Goal: Transaction & Acquisition: Purchase product/service

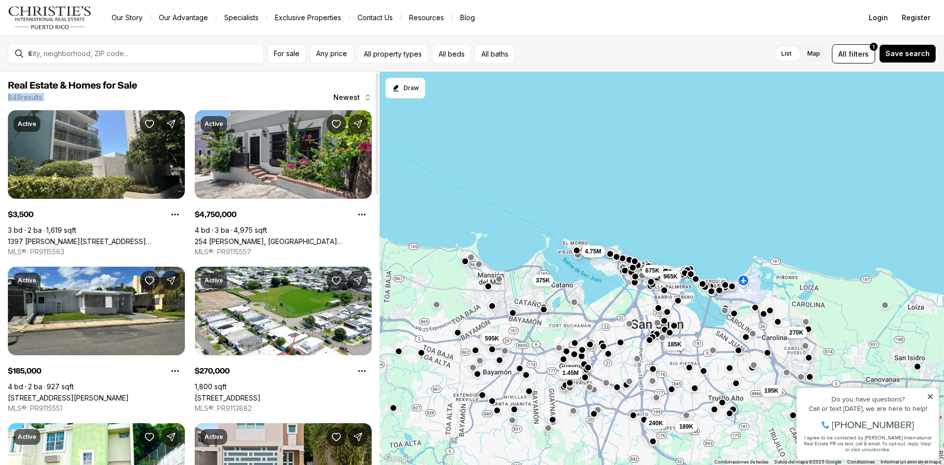
drag, startPoint x: 231, startPoint y: 87, endPoint x: 309, endPoint y: 99, distance: 78.7
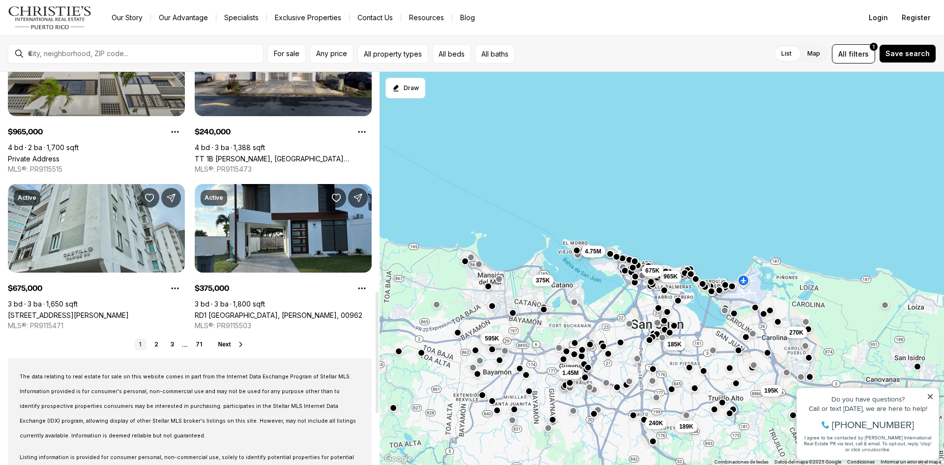
scroll to position [738, 0]
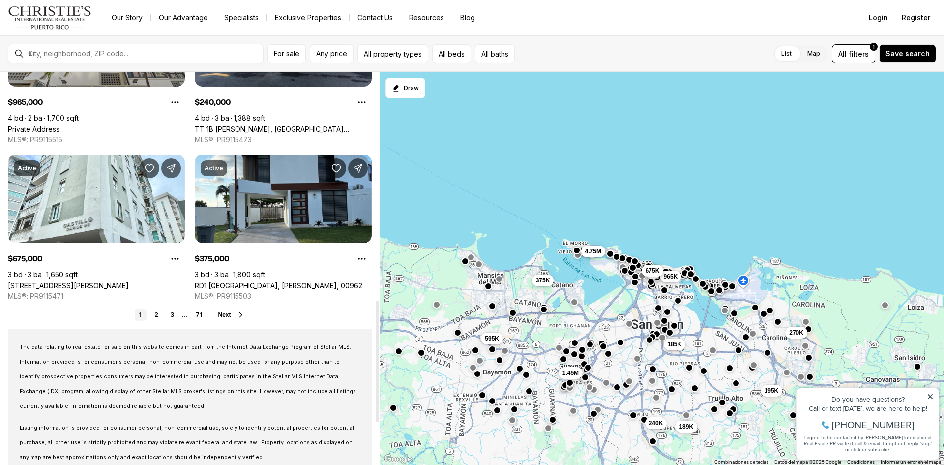
click at [237, 314] on icon at bounding box center [241, 315] width 8 height 8
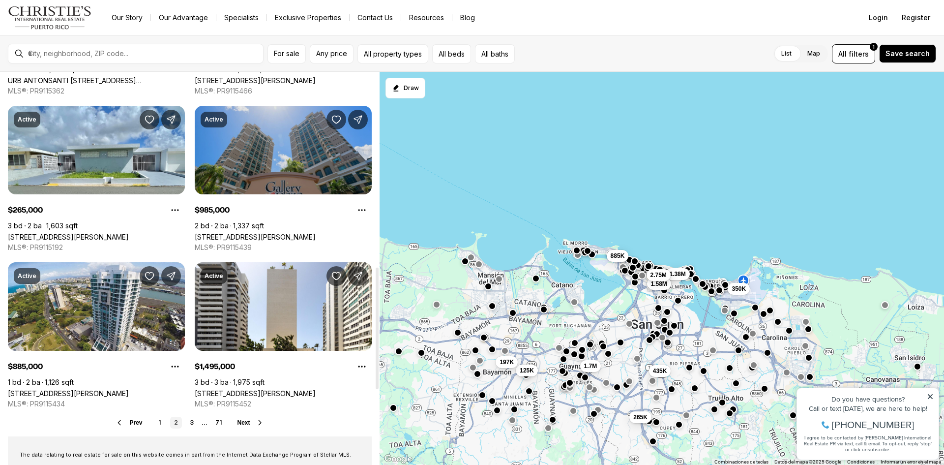
scroll to position [688, 0]
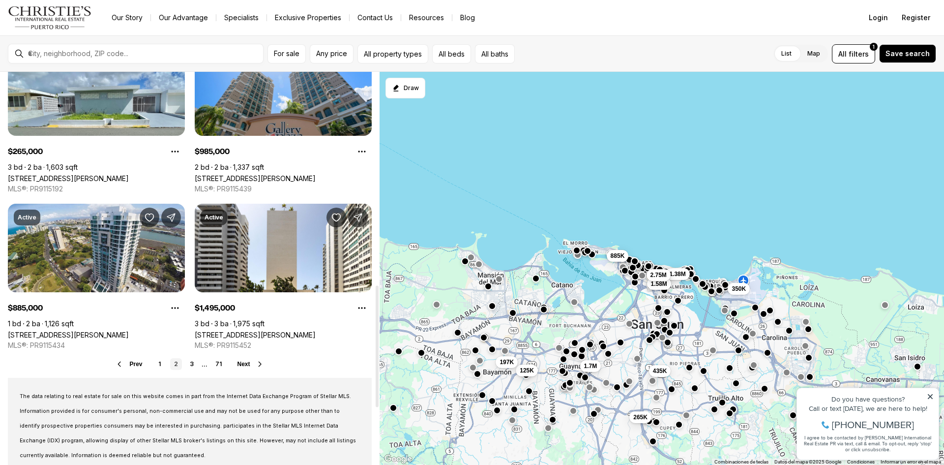
click at [252, 363] on button "Next" at bounding box center [250, 364] width 27 height 8
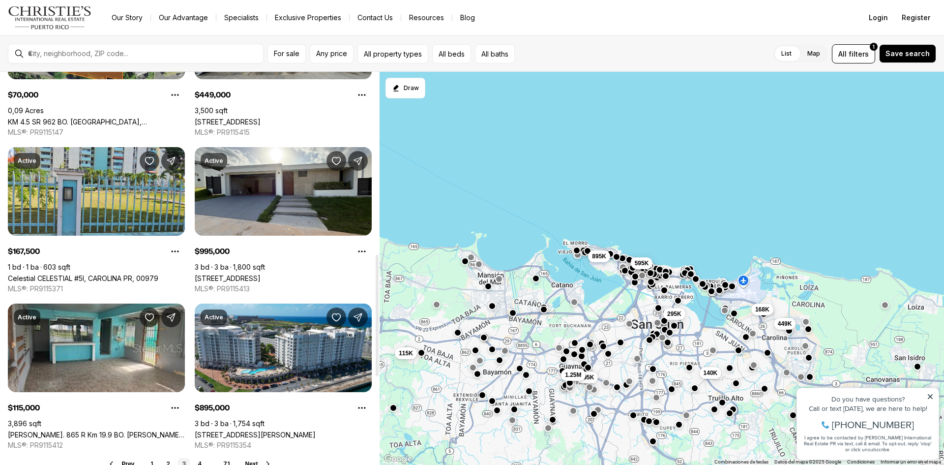
scroll to position [639, 0]
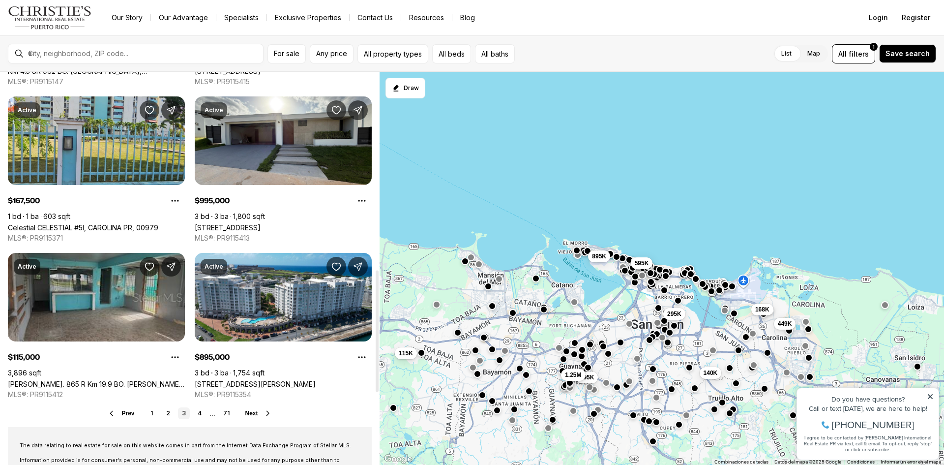
click at [92, 380] on link "Carr. 865 R Km 19.9 BO. CANDELARIA, TOA BAJA PR, 00949" at bounding box center [96, 384] width 177 height 8
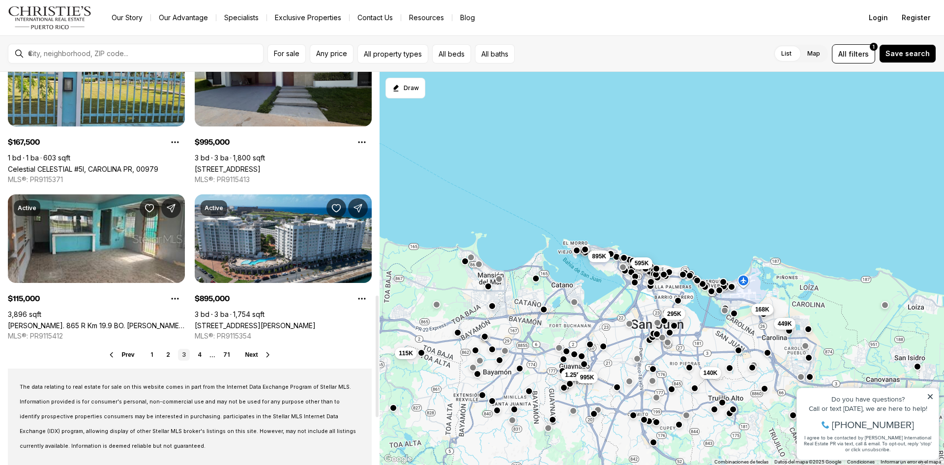
scroll to position [738, 0]
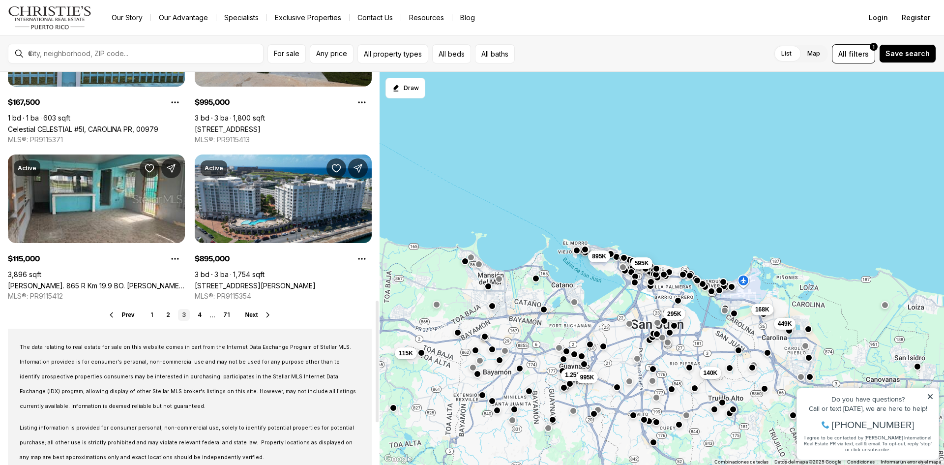
click at [269, 314] on icon at bounding box center [268, 315] width 8 height 8
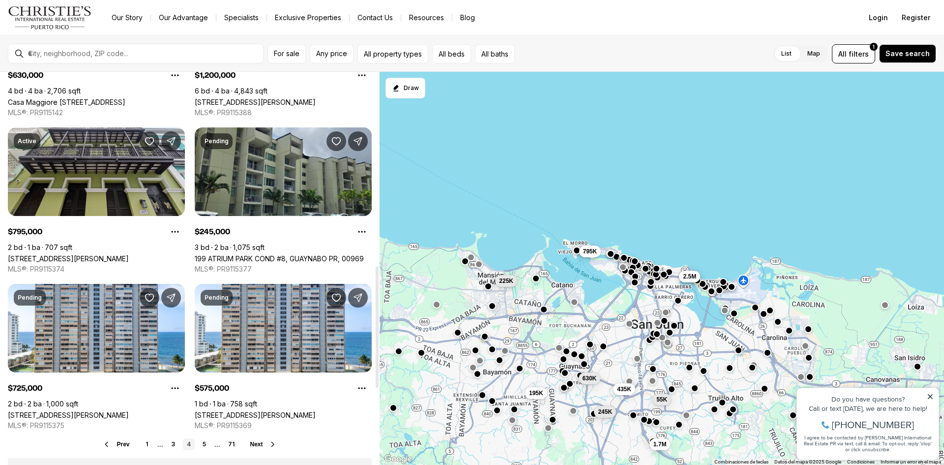
scroll to position [639, 0]
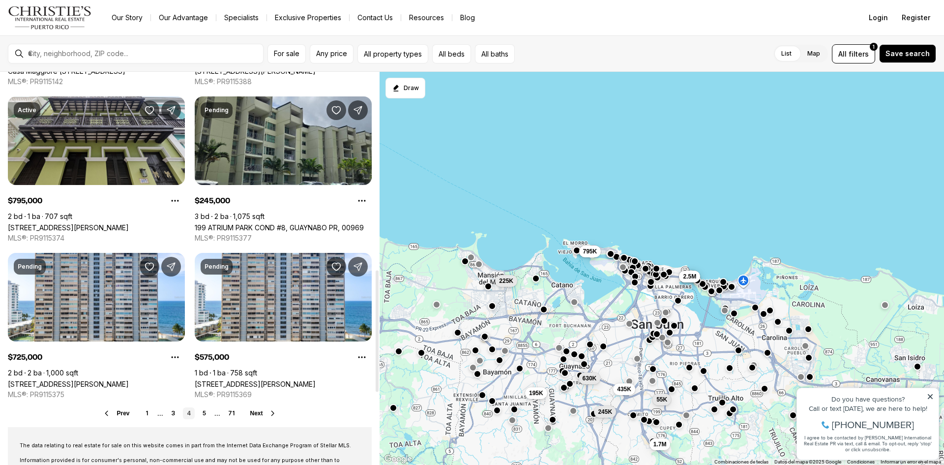
click at [271, 414] on icon at bounding box center [273, 413] width 8 height 8
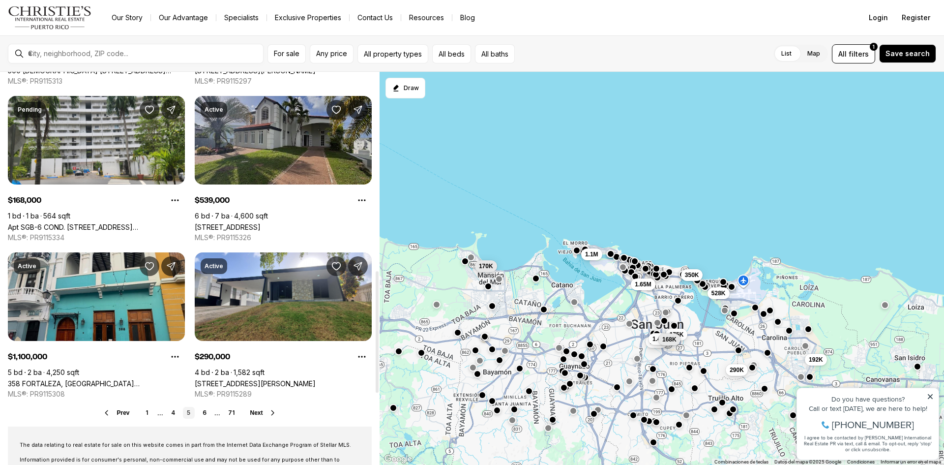
scroll to position [688, 0]
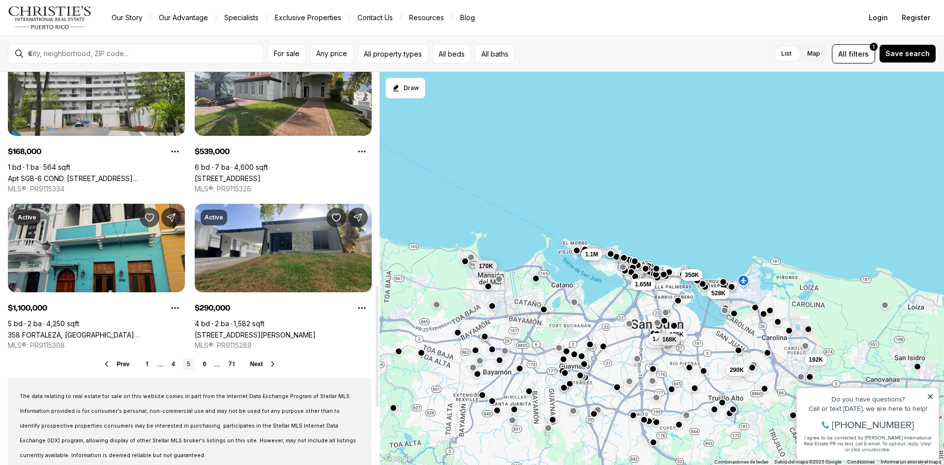
click at [269, 365] on icon at bounding box center [273, 364] width 8 height 8
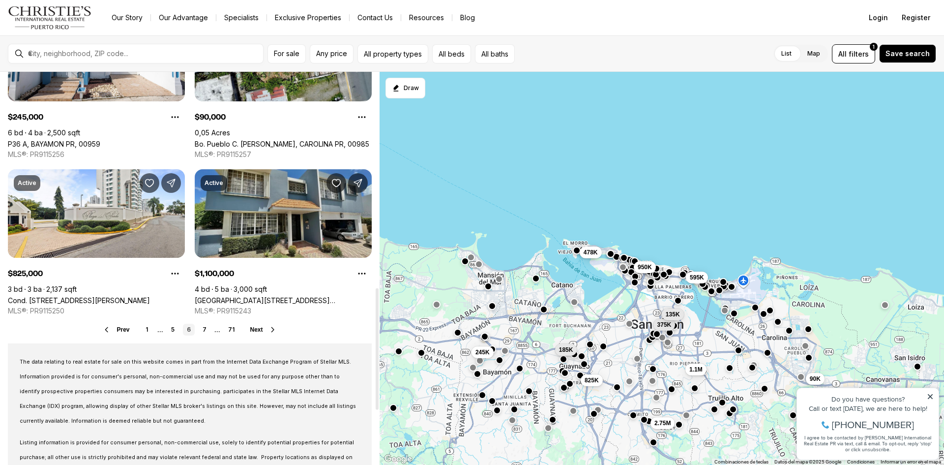
scroll to position [738, 0]
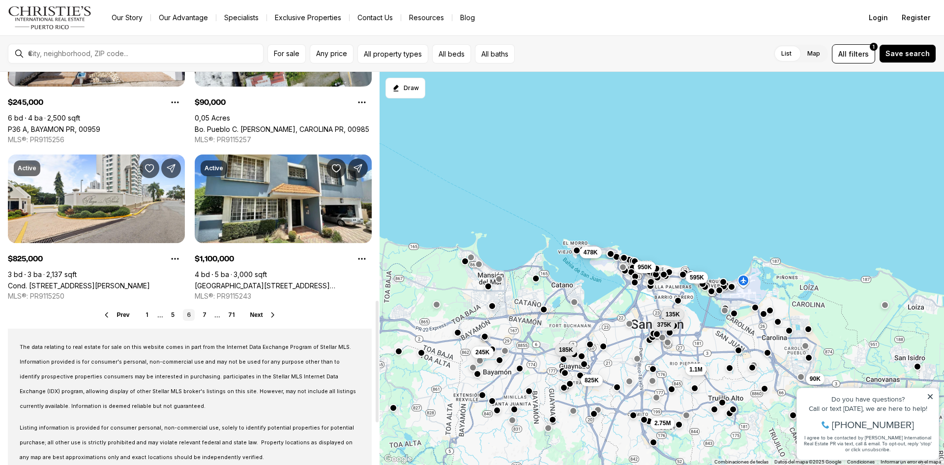
click at [269, 316] on icon at bounding box center [273, 315] width 8 height 8
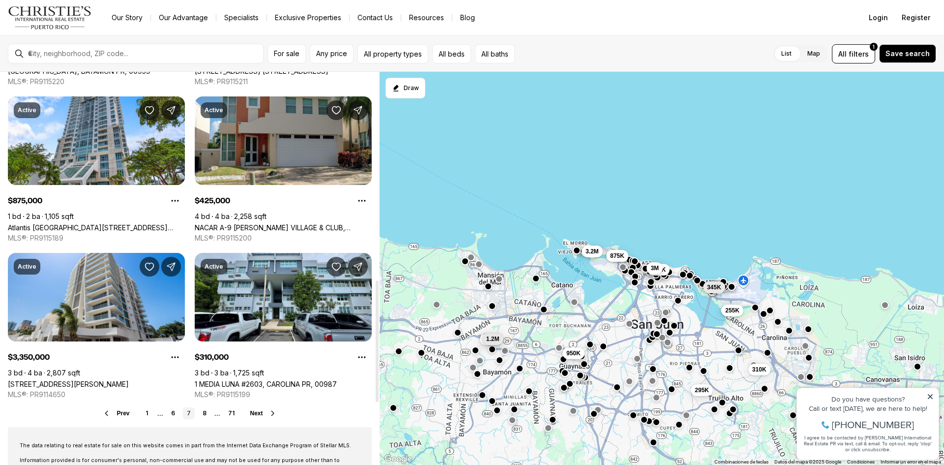
scroll to position [688, 0]
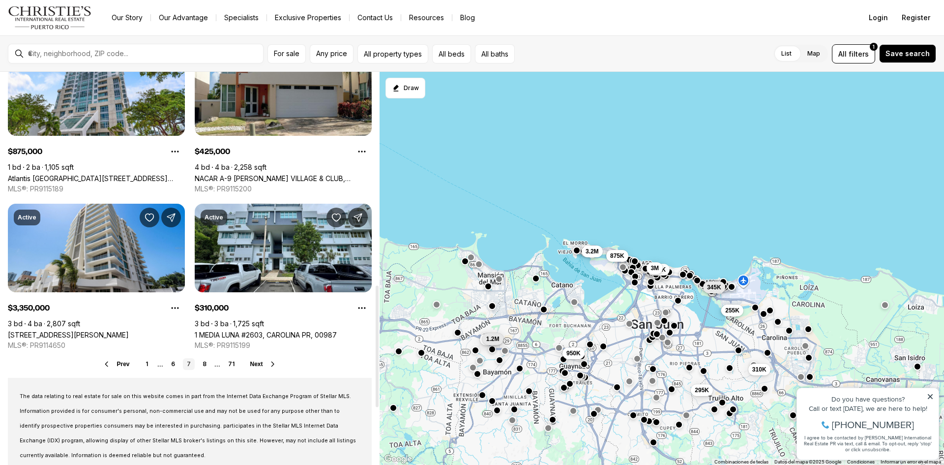
click at [274, 364] on icon at bounding box center [273, 364] width 8 height 8
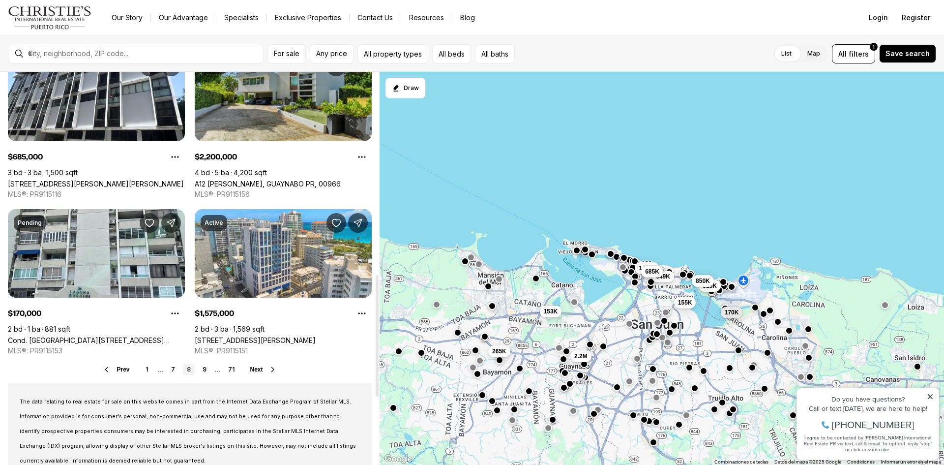
scroll to position [688, 0]
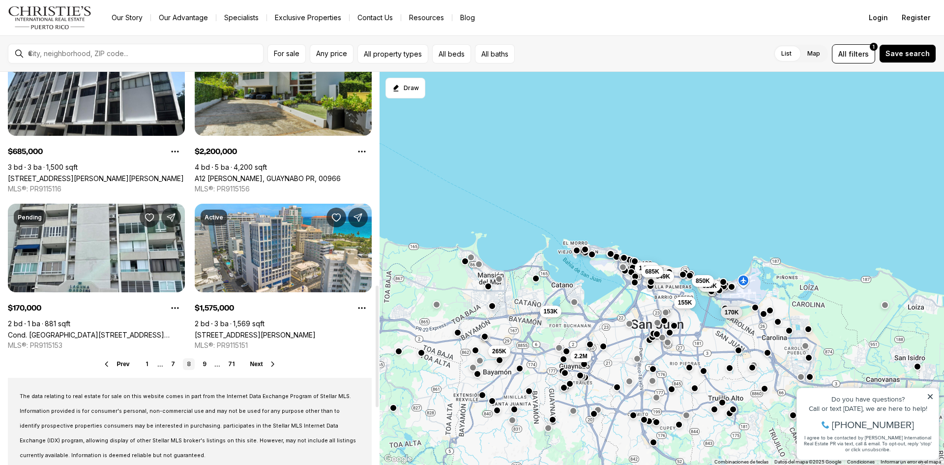
click at [270, 365] on icon at bounding box center [273, 364] width 8 height 8
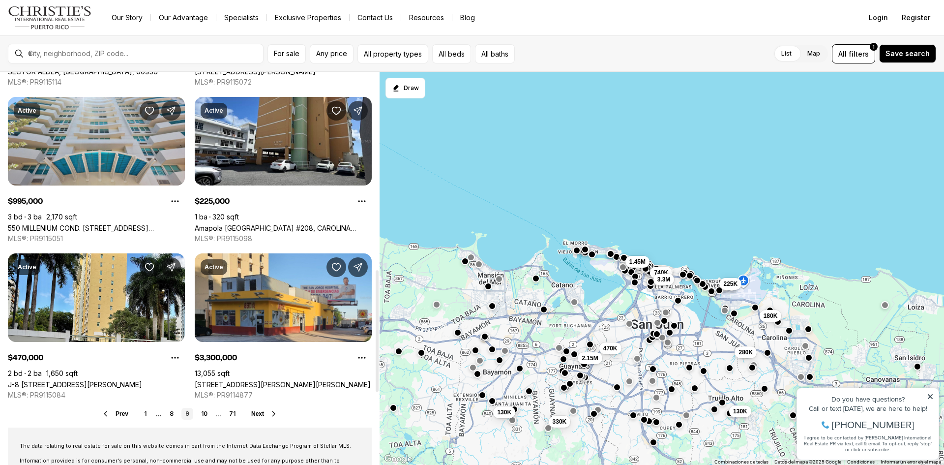
scroll to position [639, 0]
click at [257, 414] on span "Next" at bounding box center [257, 413] width 13 height 7
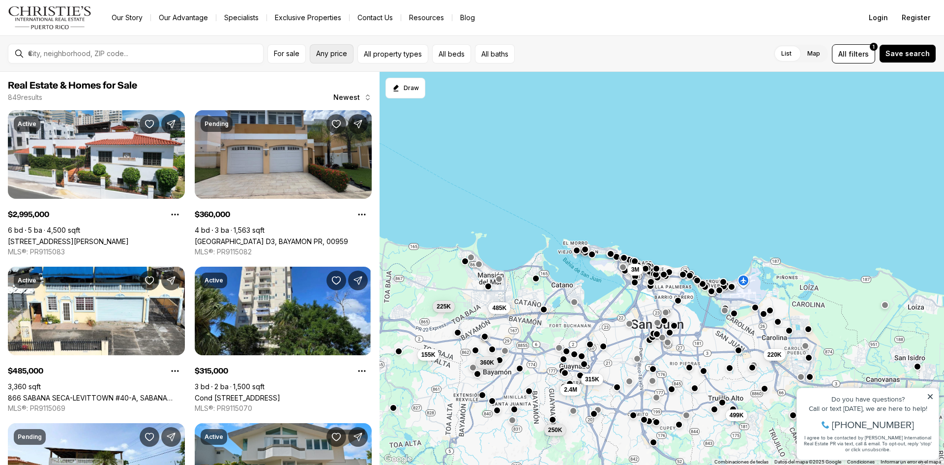
click at [340, 54] on span "Any price" at bounding box center [331, 54] width 31 height 8
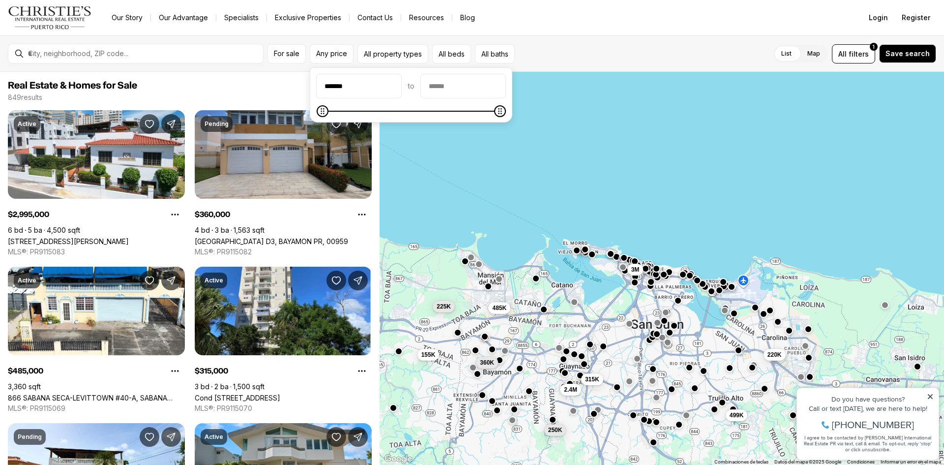
type input "*******"
click at [459, 85] on input "priceMax" at bounding box center [463, 86] width 85 height 24
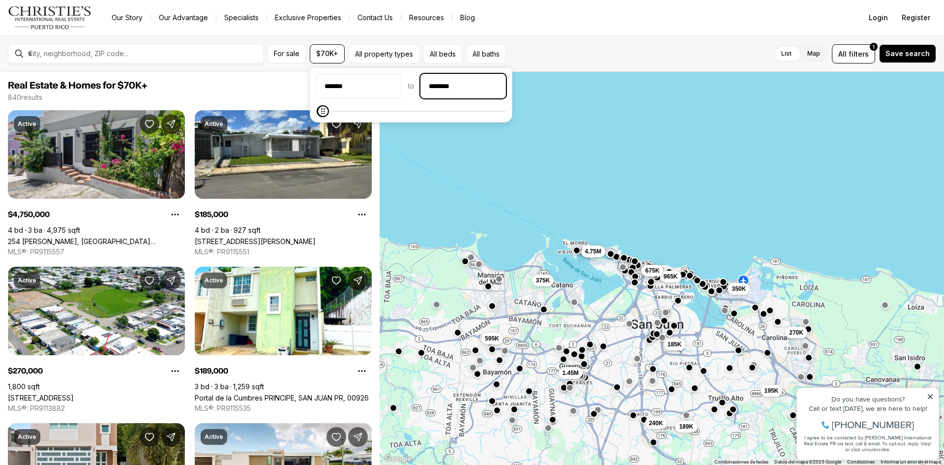
type input "********"
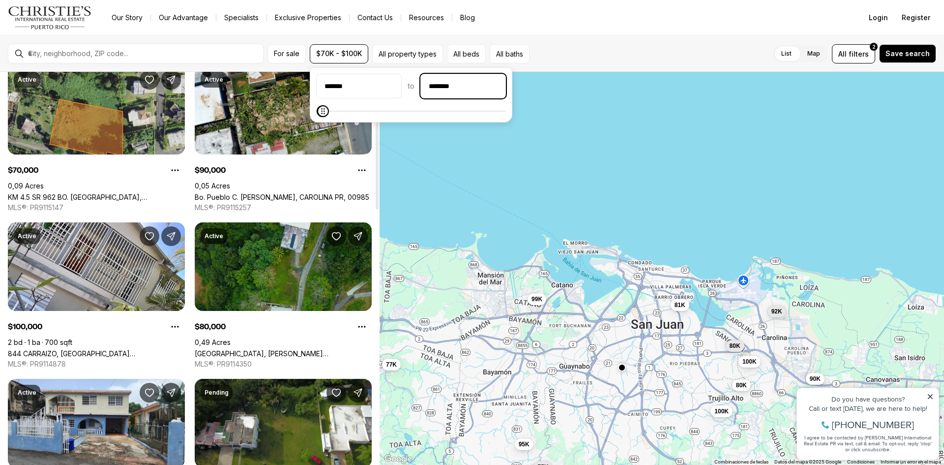
scroll to position [49, 0]
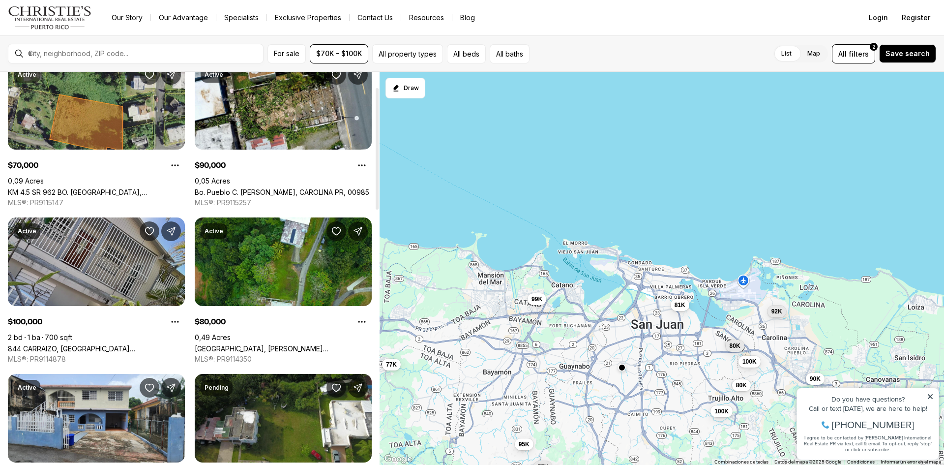
click at [146, 344] on link "844 CARRAIZO, [GEOGRAPHIC_DATA][PERSON_NAME], 00926" at bounding box center [96, 348] width 177 height 8
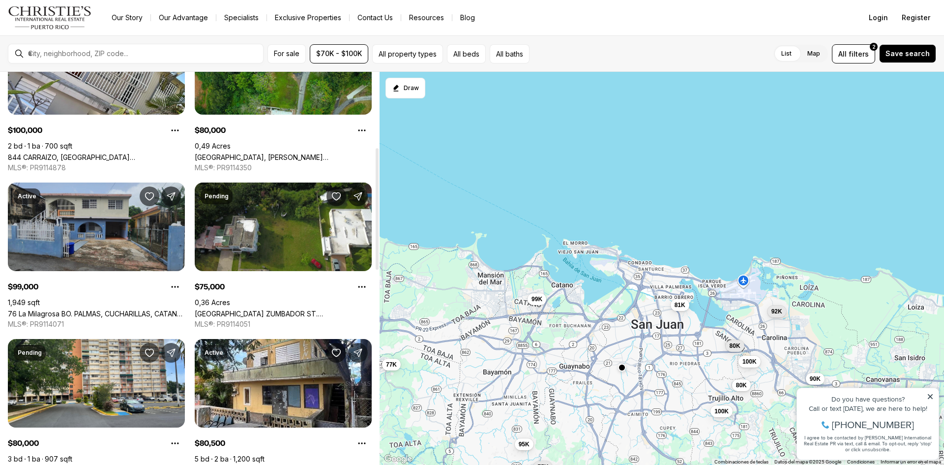
scroll to position [246, 0]
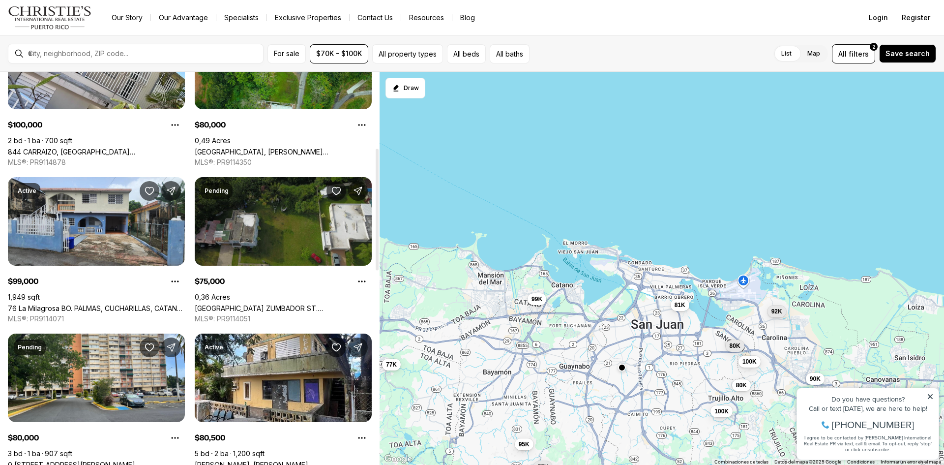
click at [288, 304] on link "[GEOGRAPHIC_DATA] ZUMBADOR ST. [STREET_ADDRESS]" at bounding box center [283, 308] width 177 height 8
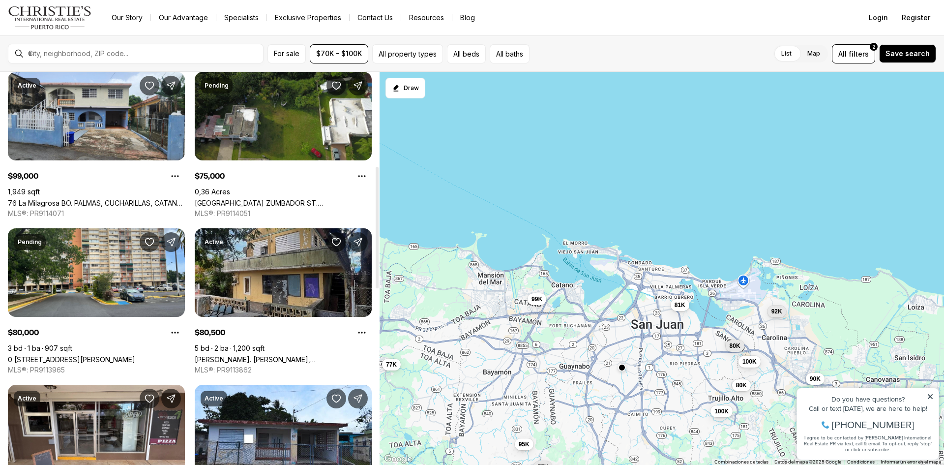
scroll to position [295, 0]
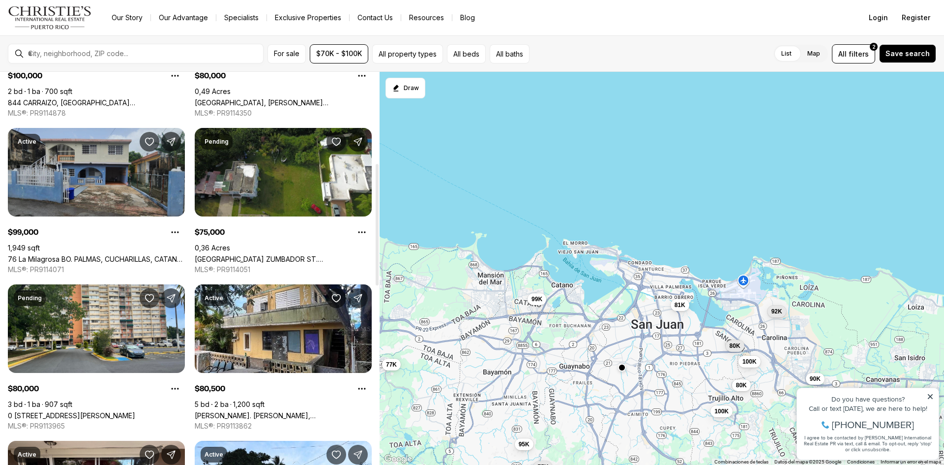
click at [102, 255] on link "76 La Milagrosa BO. PALMAS, CUCHARILLAS, CATANO PR, 00962" at bounding box center [96, 259] width 177 height 8
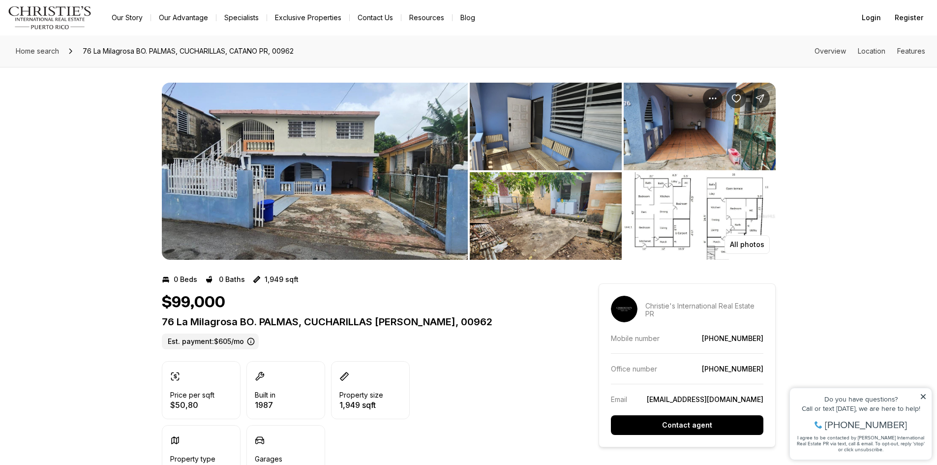
click at [385, 198] on img "View image gallery" at bounding box center [315, 171] width 306 height 177
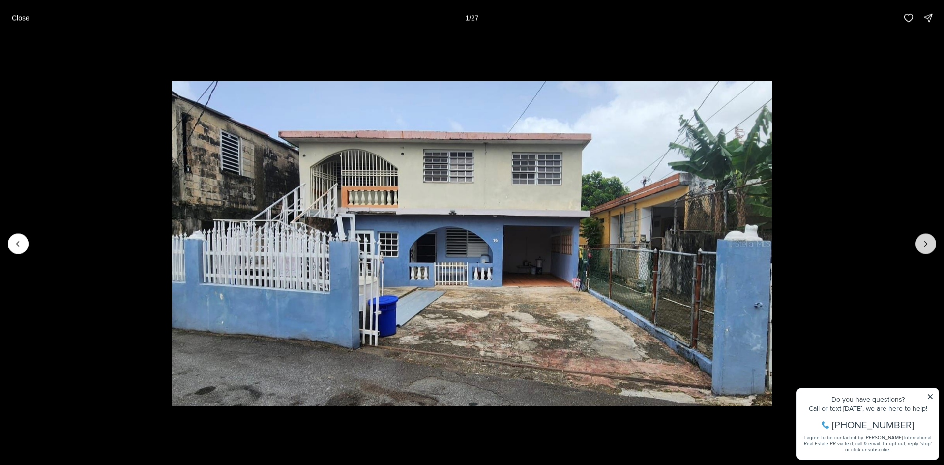
click at [926, 239] on icon "Next slide" at bounding box center [926, 243] width 10 height 10
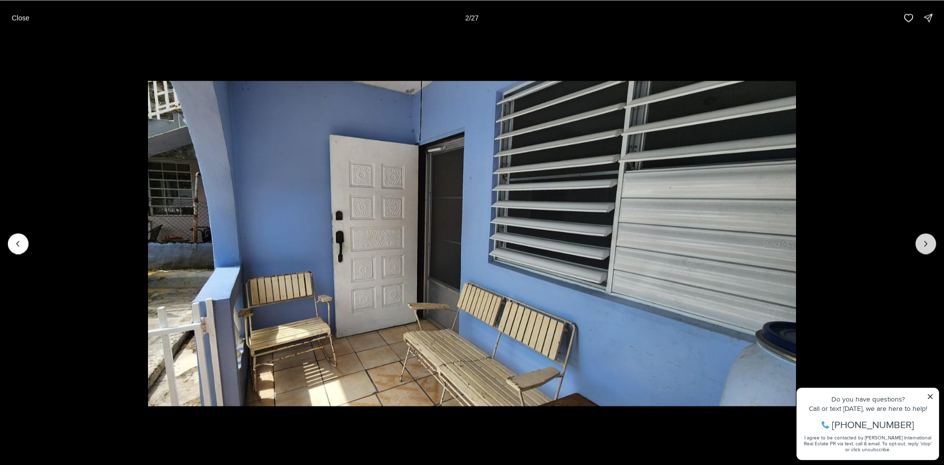
click at [926, 238] on icon "Next slide" at bounding box center [926, 243] width 10 height 10
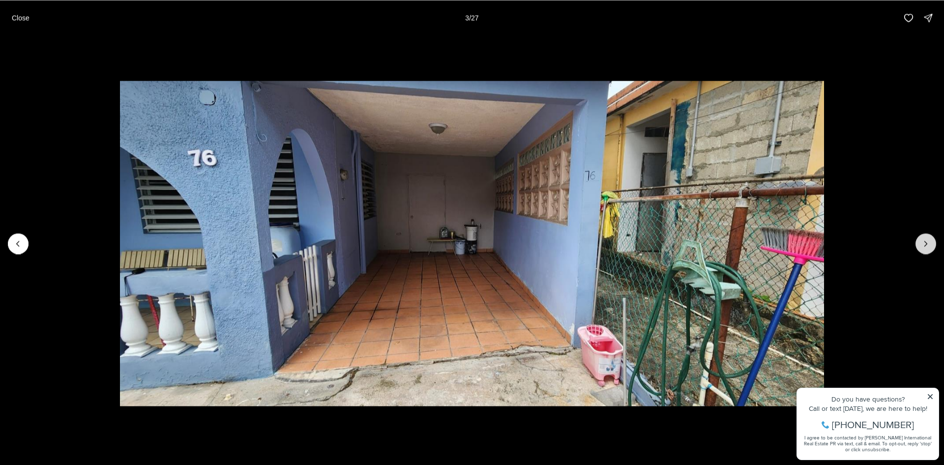
click at [926, 238] on icon "Next slide" at bounding box center [926, 243] width 10 height 10
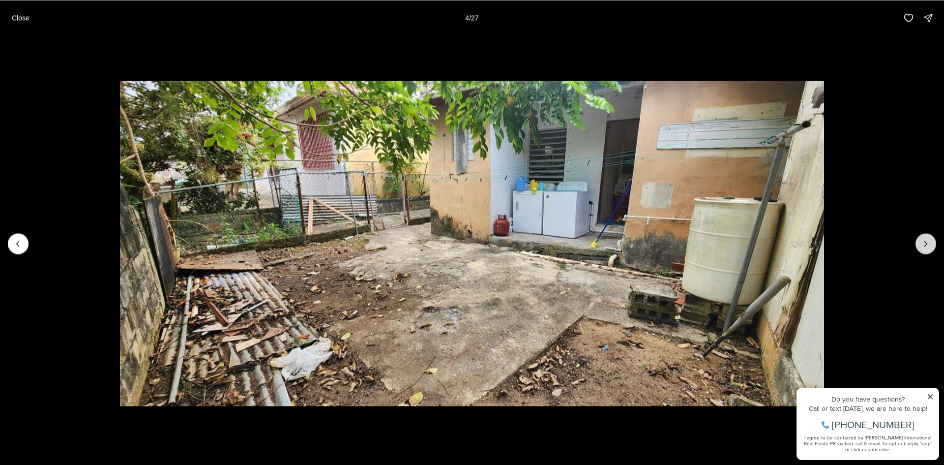
click at [926, 238] on icon "Next slide" at bounding box center [926, 243] width 10 height 10
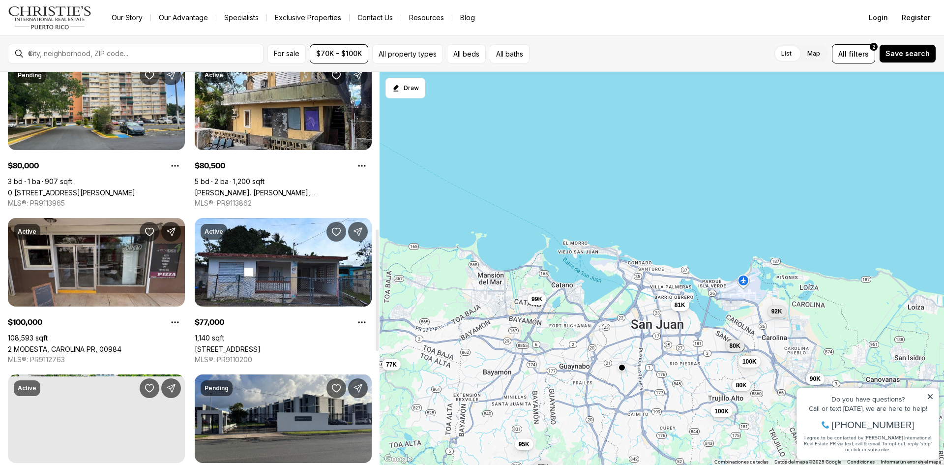
scroll to position [492, 0]
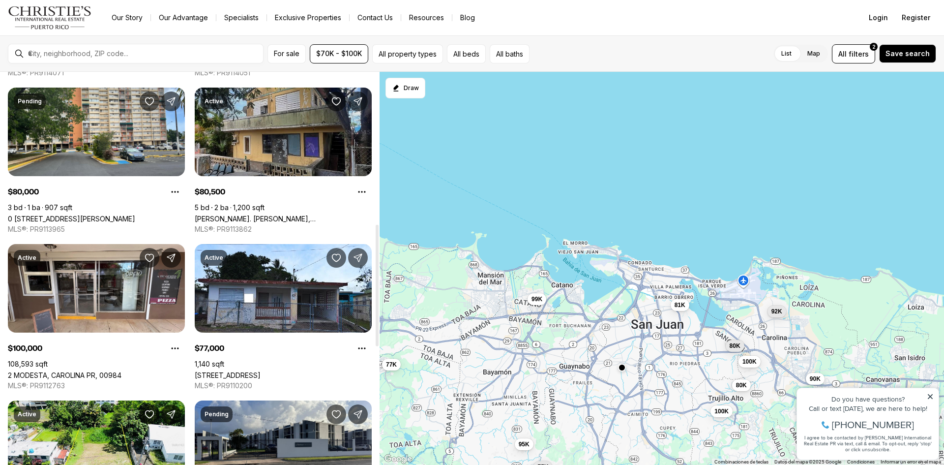
click at [300, 214] on link "[PERSON_NAME]. [PERSON_NAME], [GEOGRAPHIC_DATA][PERSON_NAME], 00926" at bounding box center [283, 218] width 177 height 8
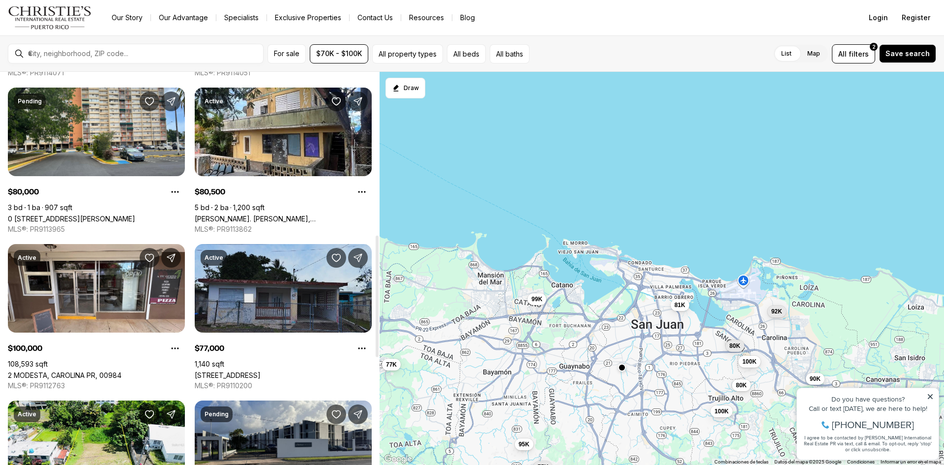
scroll to position [541, 0]
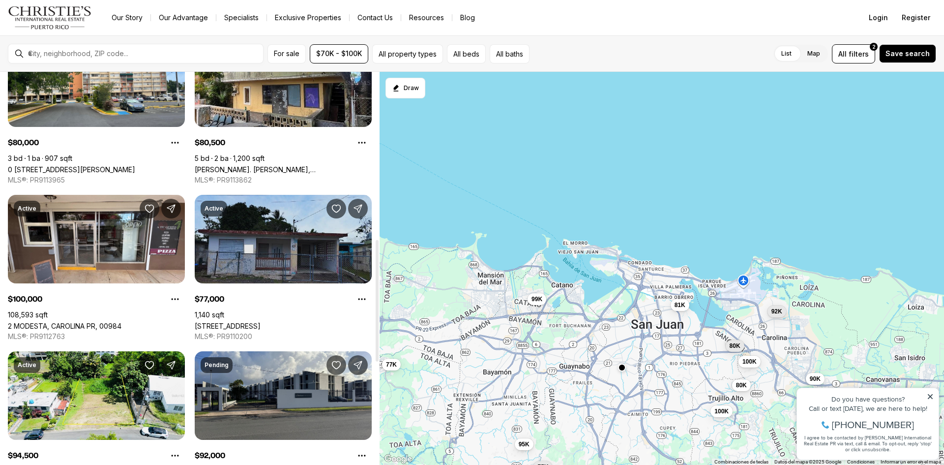
click at [261, 322] on link "[STREET_ADDRESS]" at bounding box center [228, 326] width 66 height 8
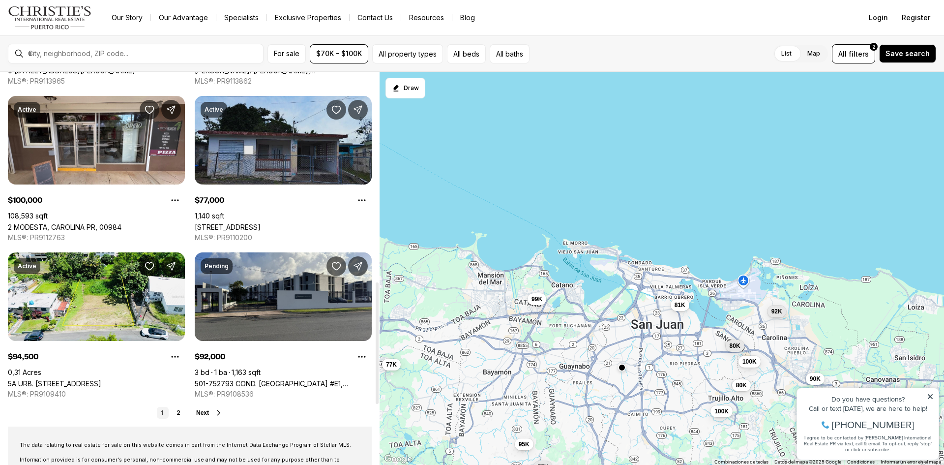
scroll to position [688, 0]
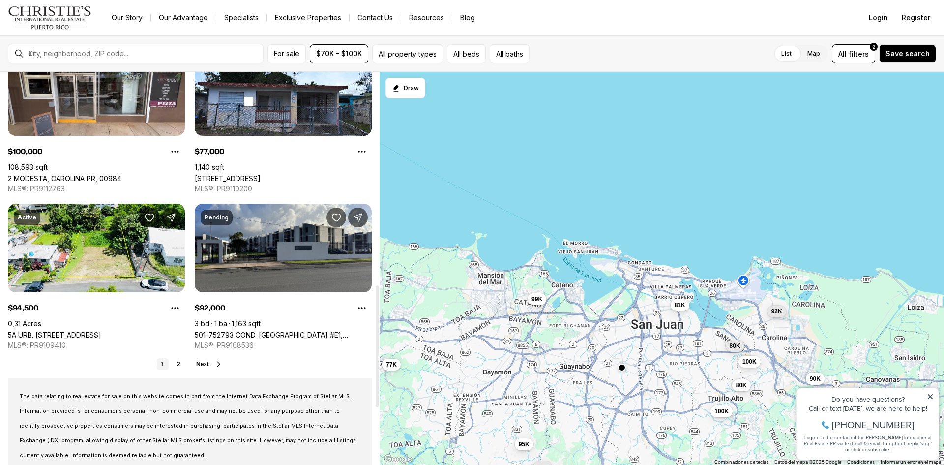
click at [205, 362] on span "Next" at bounding box center [202, 363] width 13 height 7
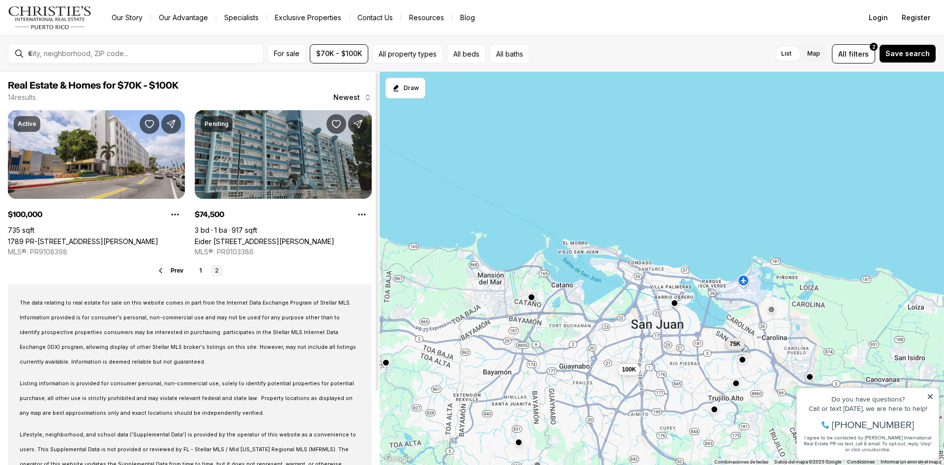
click at [253, 237] on link "Eider [STREET_ADDRESS][PERSON_NAME]" at bounding box center [265, 241] width 140 height 8
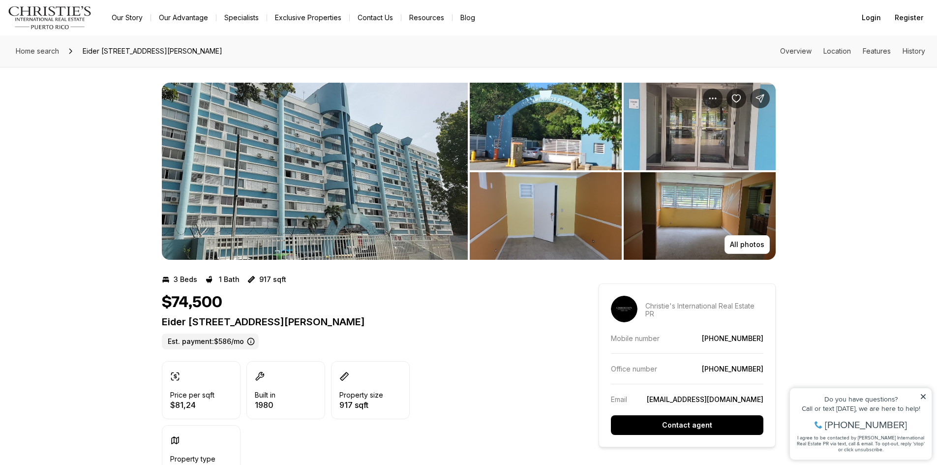
click at [577, 201] on img "View image gallery" at bounding box center [546, 216] width 152 height 88
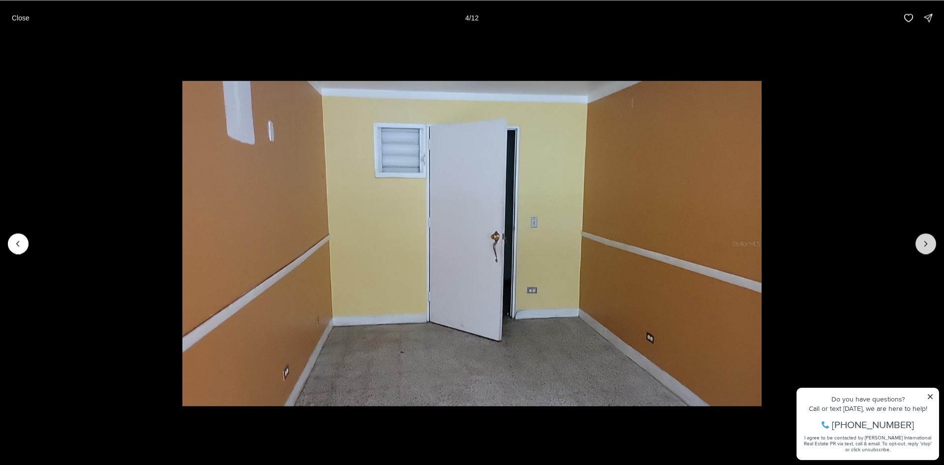
click at [929, 244] on icon "Next slide" at bounding box center [926, 243] width 10 height 10
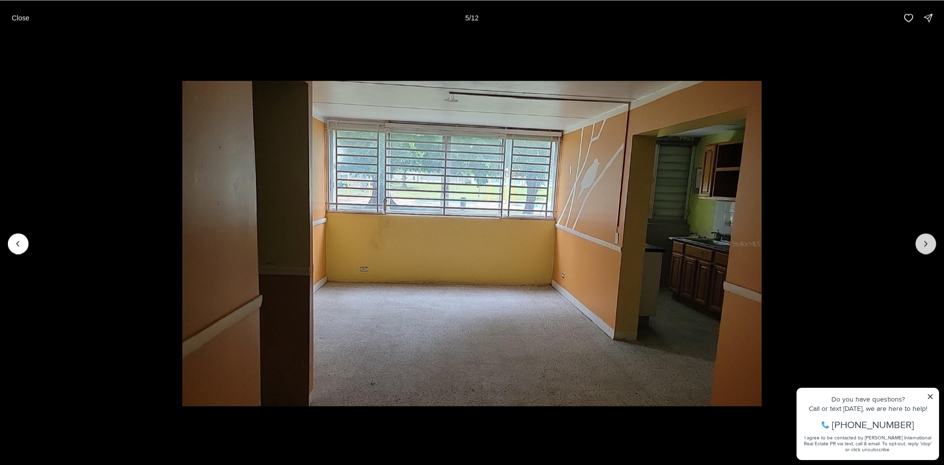
click at [929, 244] on icon "Next slide" at bounding box center [926, 243] width 10 height 10
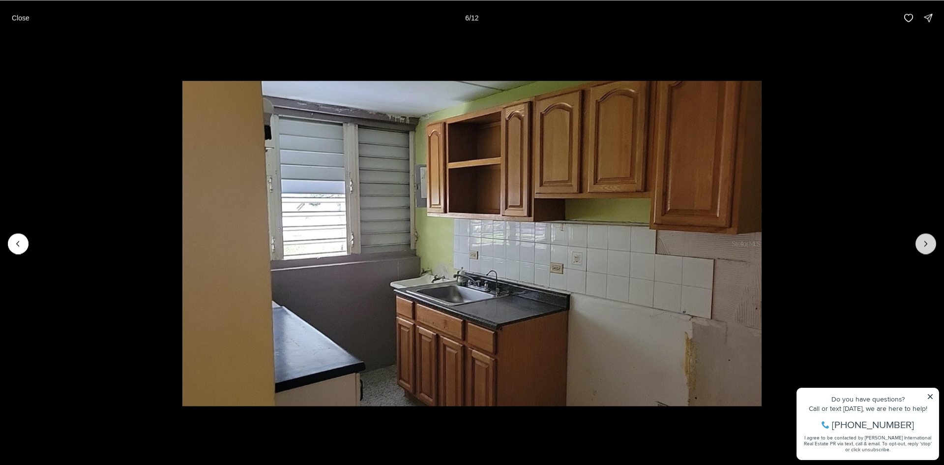
click at [929, 244] on icon "Next slide" at bounding box center [926, 243] width 10 height 10
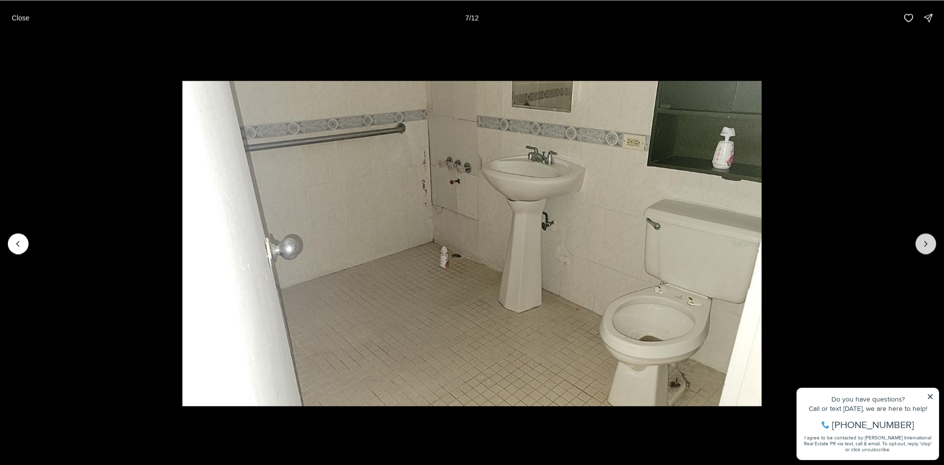
click at [929, 244] on icon "Next slide" at bounding box center [926, 243] width 10 height 10
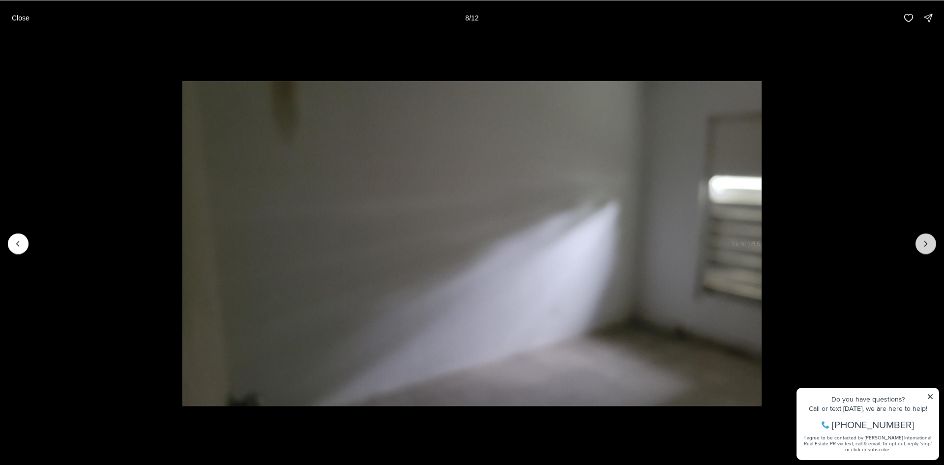
click at [929, 244] on icon "Next slide" at bounding box center [926, 243] width 10 height 10
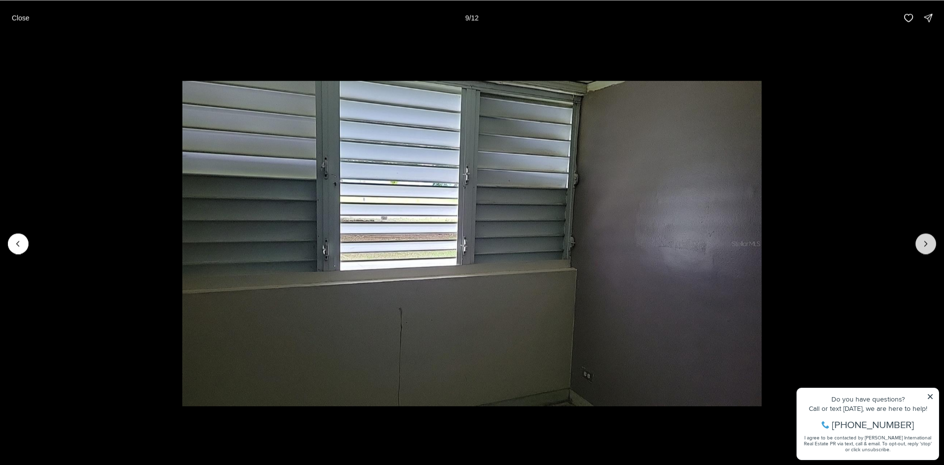
click at [929, 244] on icon "Next slide" at bounding box center [926, 243] width 10 height 10
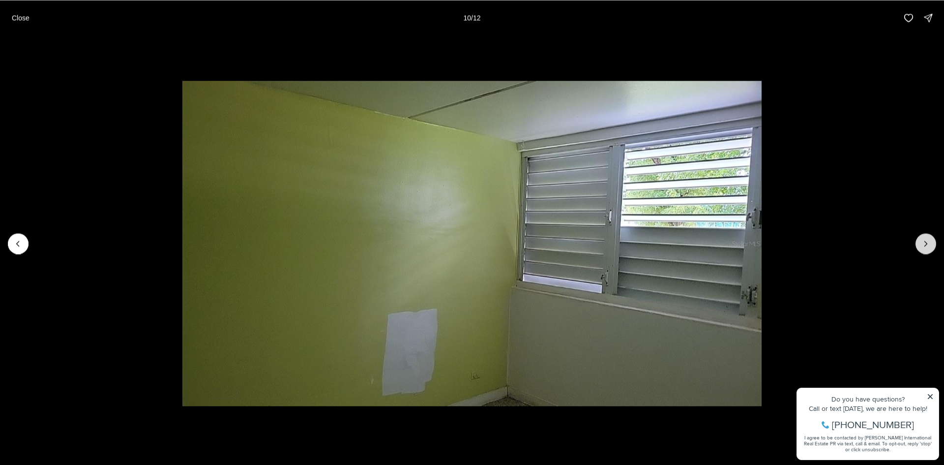
click at [929, 244] on icon "Next slide" at bounding box center [926, 243] width 10 height 10
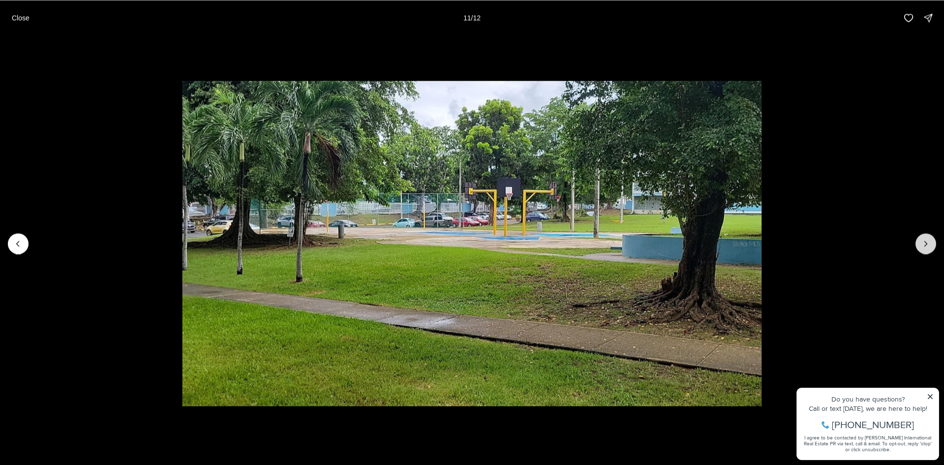
click at [929, 244] on icon "Next slide" at bounding box center [926, 243] width 10 height 10
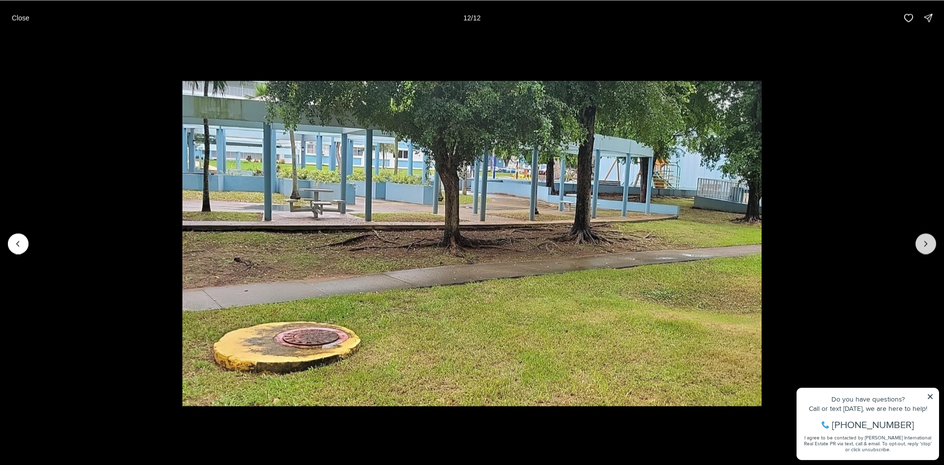
click at [929, 244] on div at bounding box center [926, 243] width 21 height 21
click at [924, 243] on div at bounding box center [926, 243] width 21 height 21
click at [16, 15] on p "Close" at bounding box center [21, 18] width 18 height 8
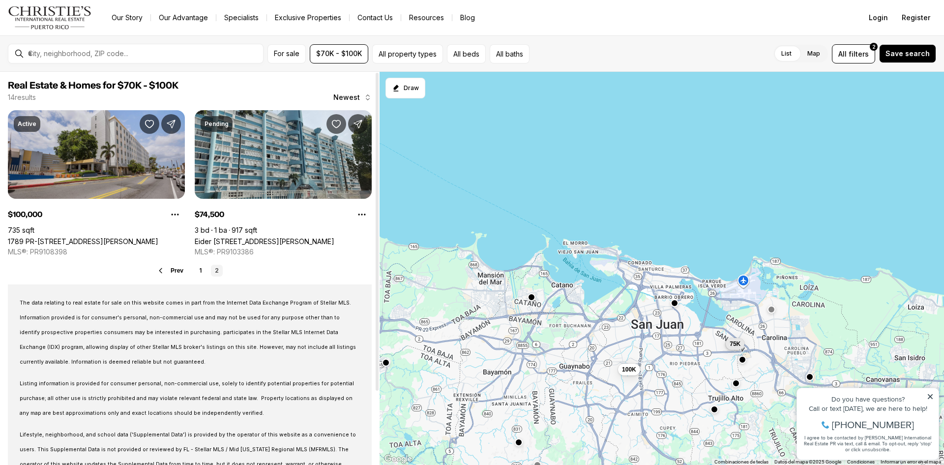
click at [96, 237] on link "1789 PR-[STREET_ADDRESS][PERSON_NAME]" at bounding box center [83, 241] width 150 height 8
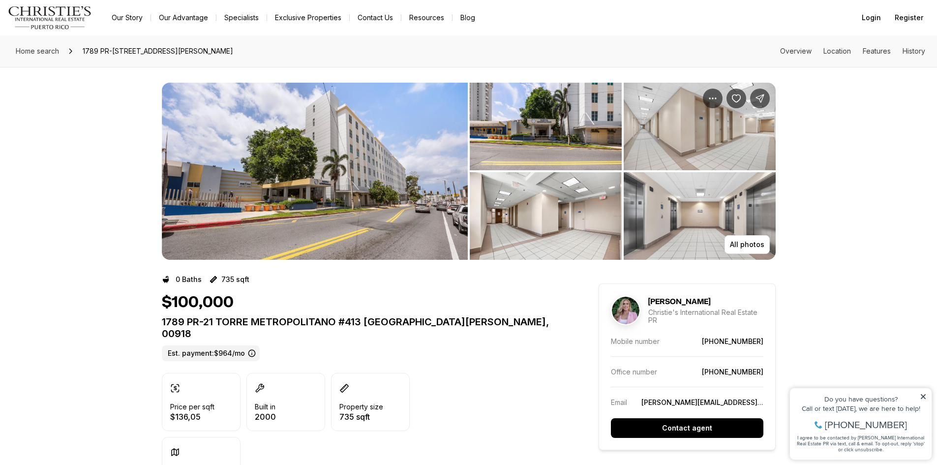
click at [570, 132] on img "View image gallery" at bounding box center [546, 127] width 152 height 88
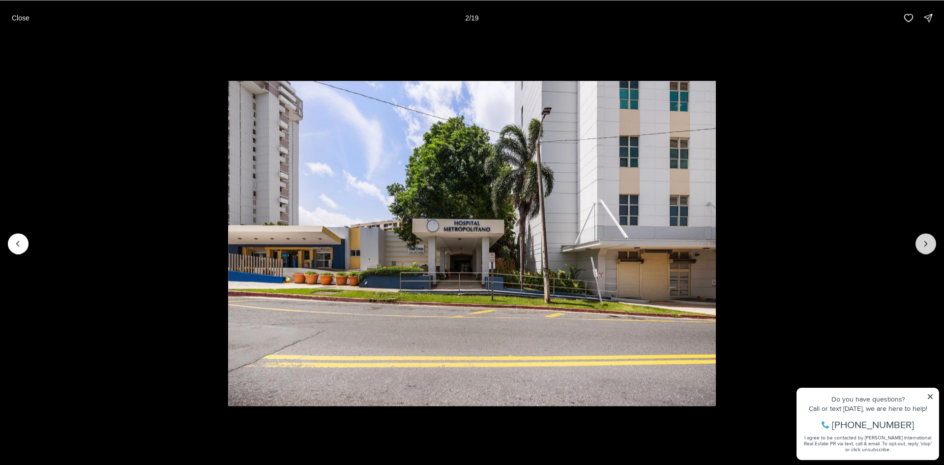
click at [924, 241] on icon "Next slide" at bounding box center [926, 243] width 10 height 10
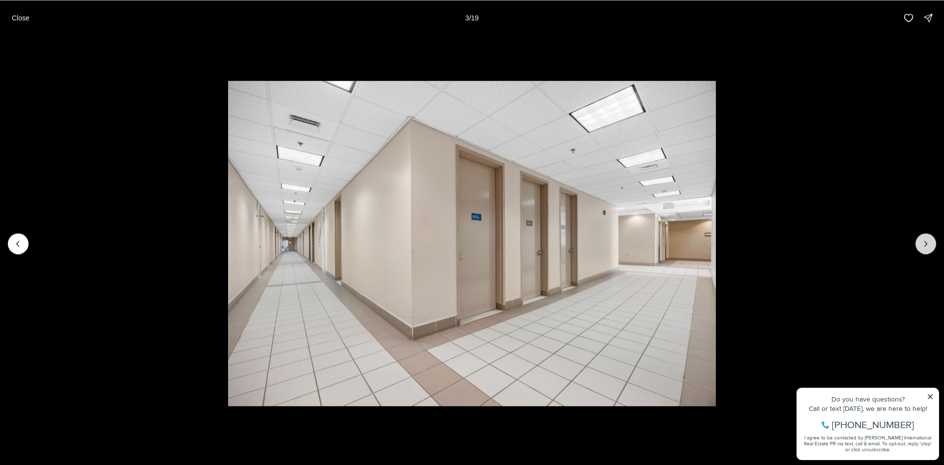
click at [924, 241] on icon "Next slide" at bounding box center [926, 243] width 10 height 10
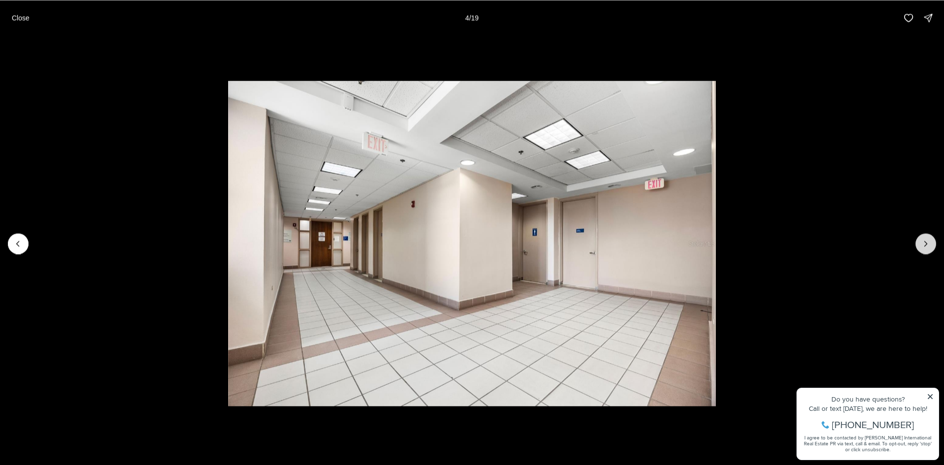
click at [924, 241] on icon "Next slide" at bounding box center [926, 243] width 10 height 10
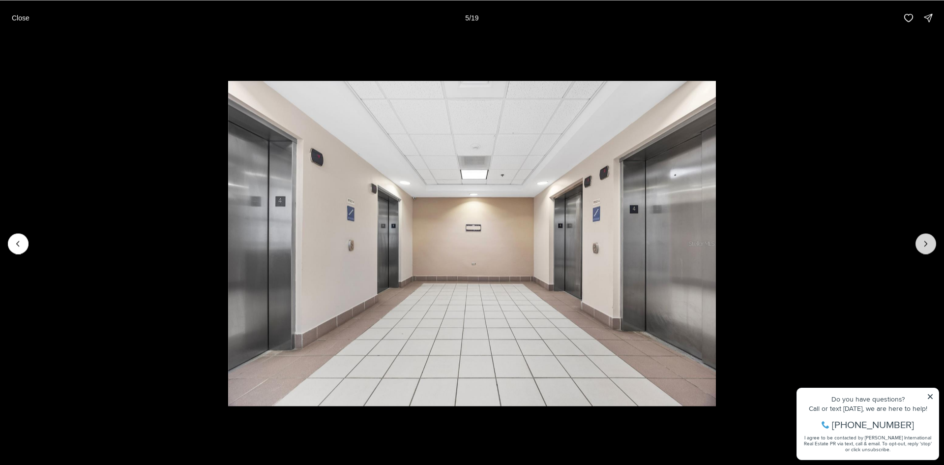
click at [924, 241] on icon "Next slide" at bounding box center [926, 243] width 10 height 10
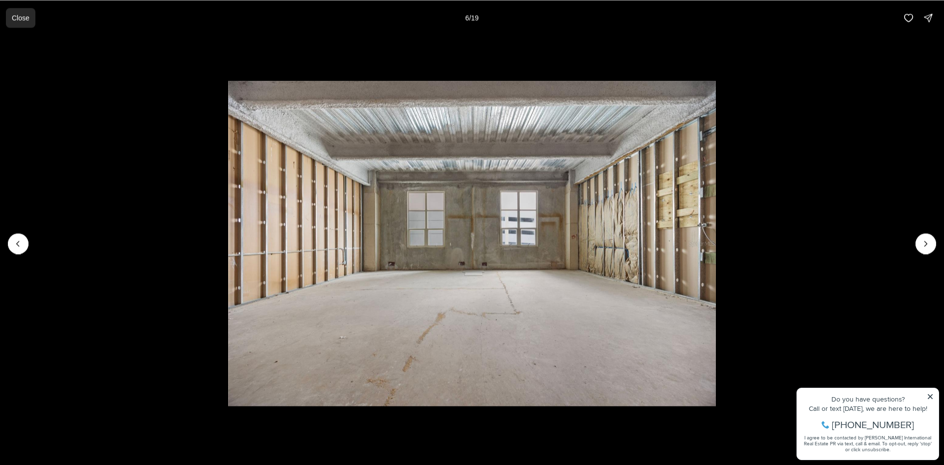
click at [21, 15] on p "Close" at bounding box center [21, 18] width 18 height 8
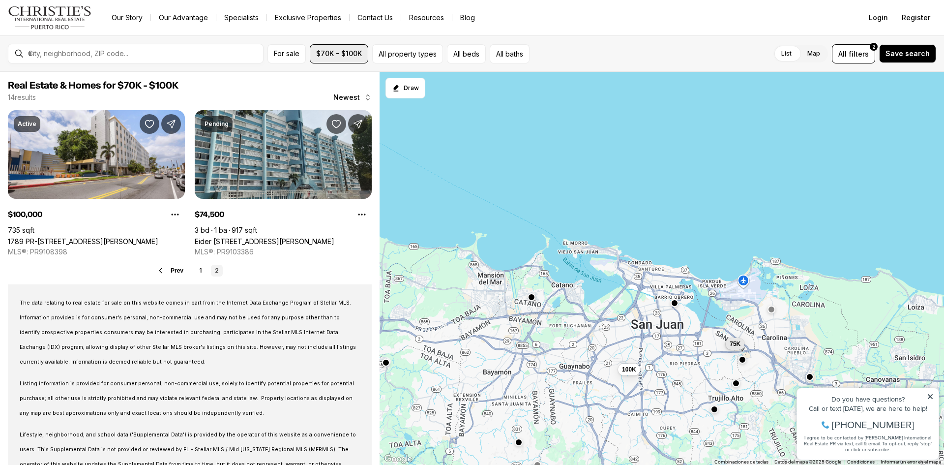
click at [347, 55] on span "$70K - $100K" at bounding box center [339, 54] width 46 height 8
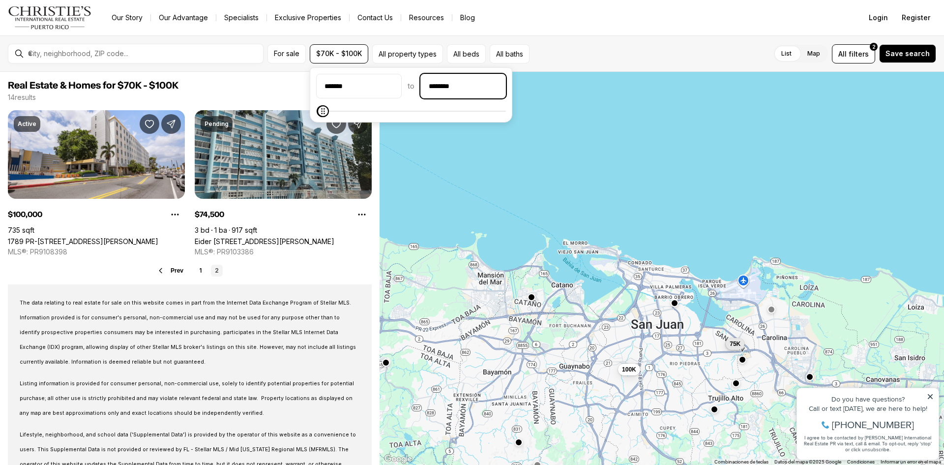
click at [453, 90] on input "********" at bounding box center [463, 86] width 85 height 24
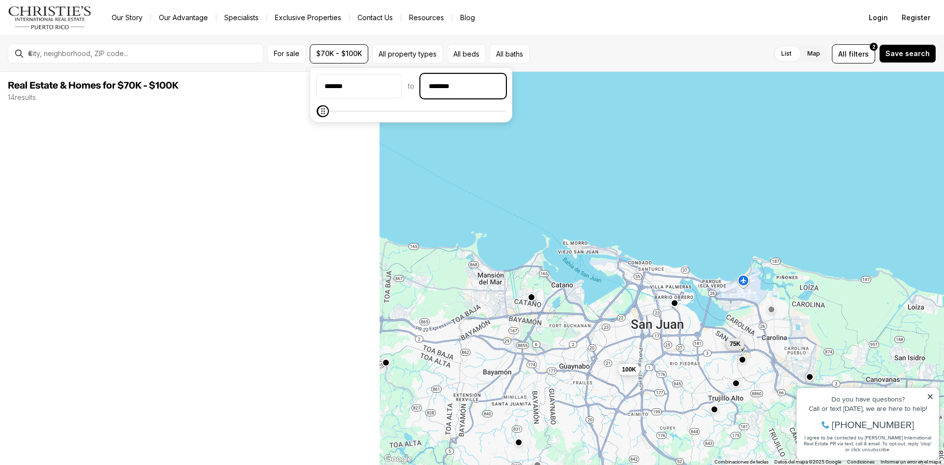
drag, startPoint x: 478, startPoint y: 85, endPoint x: 431, endPoint y: 81, distance: 47.4
click at [431, 81] on input "********" at bounding box center [463, 86] width 85 height 24
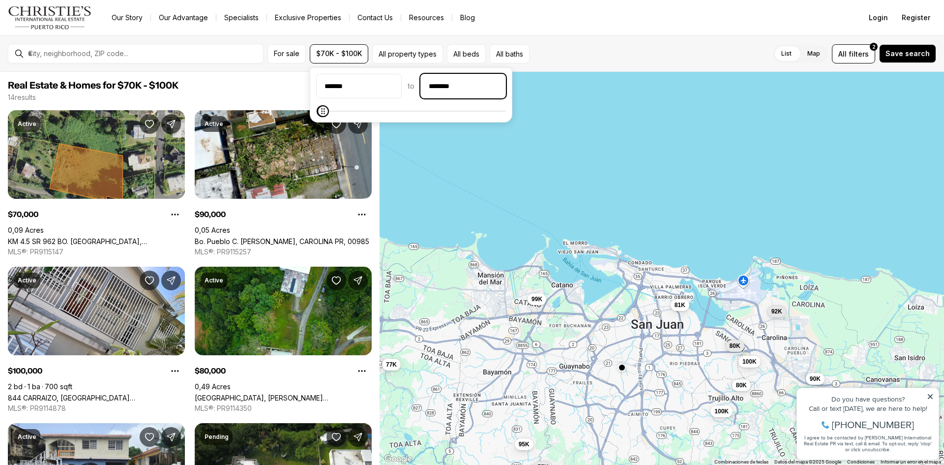
type input "********"
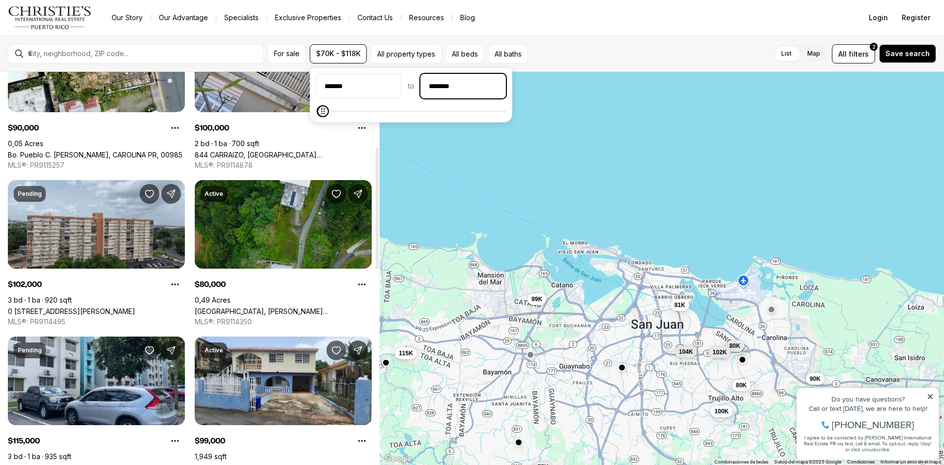
scroll to position [246, 0]
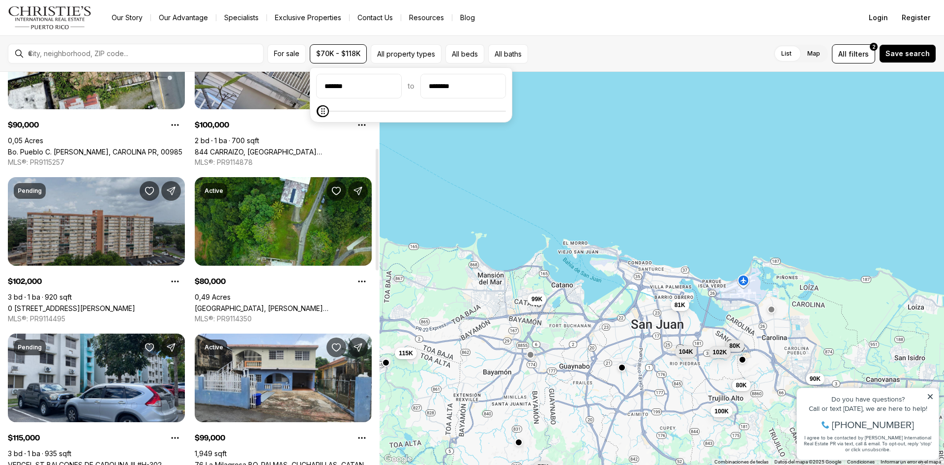
click at [104, 304] on link "0 [STREET_ADDRESS][PERSON_NAME]" at bounding box center [71, 308] width 127 height 8
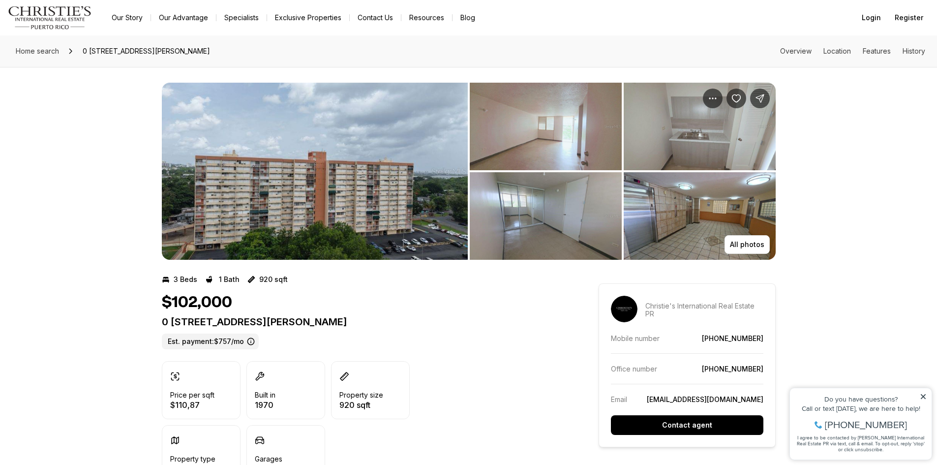
click at [528, 106] on img "View image gallery" at bounding box center [546, 127] width 152 height 88
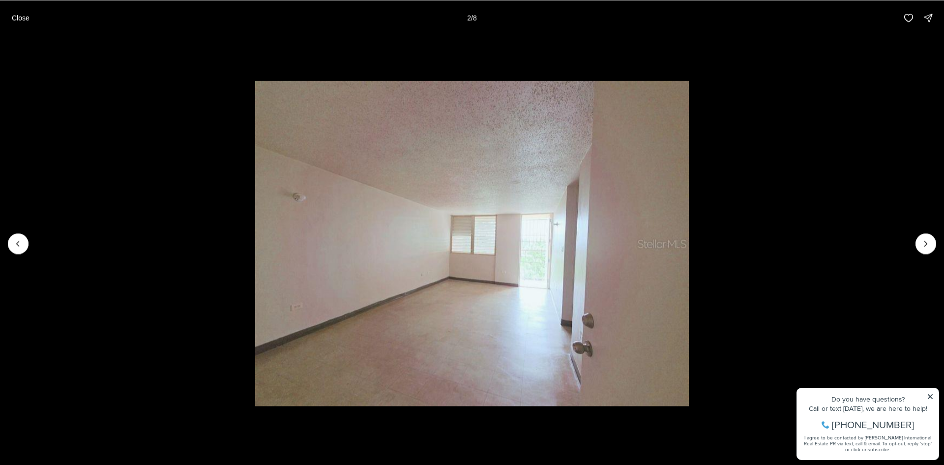
click at [928, 232] on li "2 of 8" at bounding box center [472, 242] width 944 height 415
click at [927, 242] on icon "Next slide" at bounding box center [926, 243] width 10 height 10
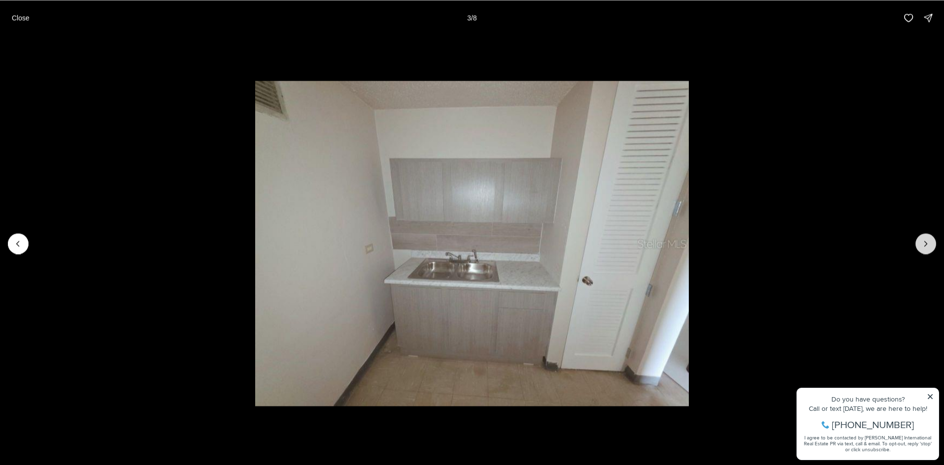
click at [926, 241] on icon "Next slide" at bounding box center [926, 243] width 10 height 10
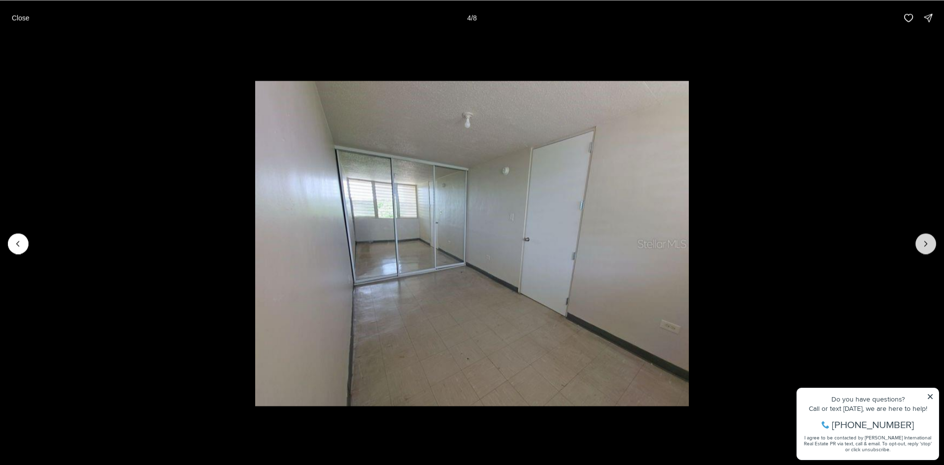
click at [926, 241] on icon "Next slide" at bounding box center [926, 243] width 10 height 10
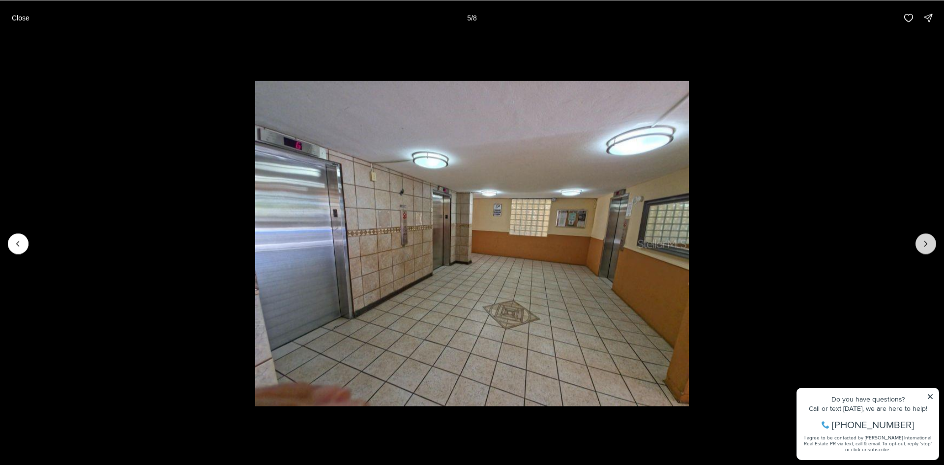
click at [926, 241] on icon "Next slide" at bounding box center [926, 243] width 10 height 10
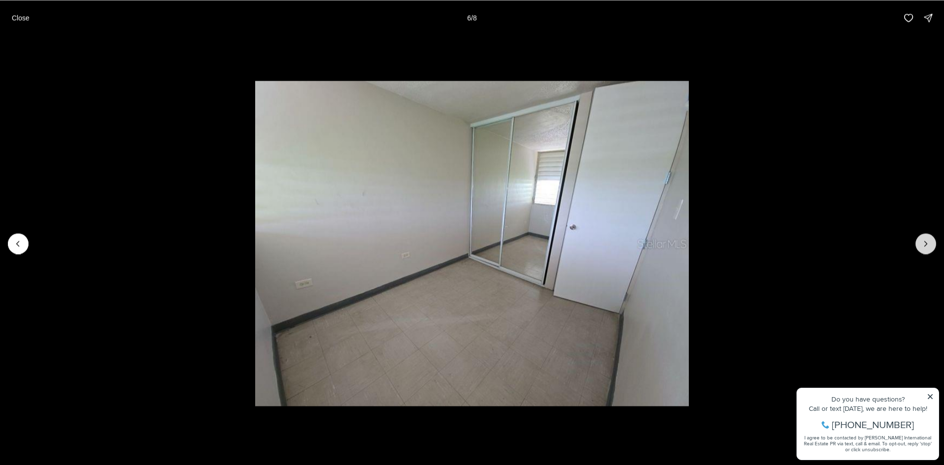
click at [926, 241] on icon "Next slide" at bounding box center [926, 243] width 10 height 10
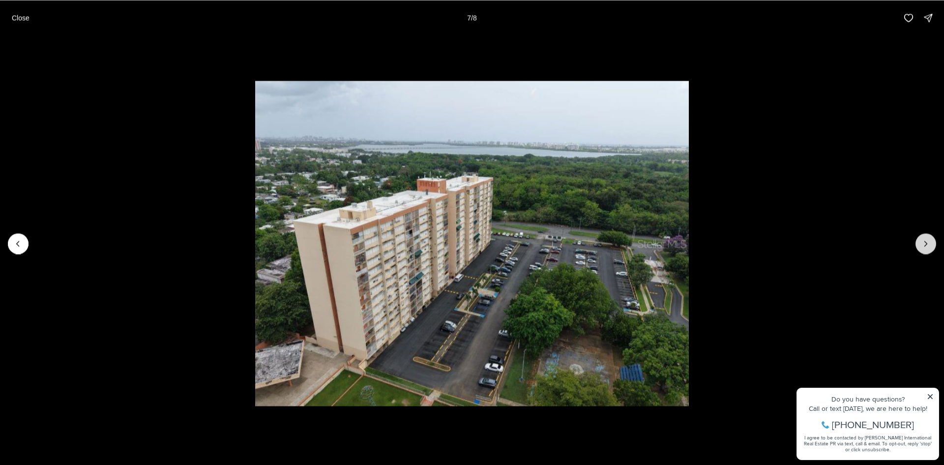
click at [926, 241] on icon "Next slide" at bounding box center [926, 243] width 10 height 10
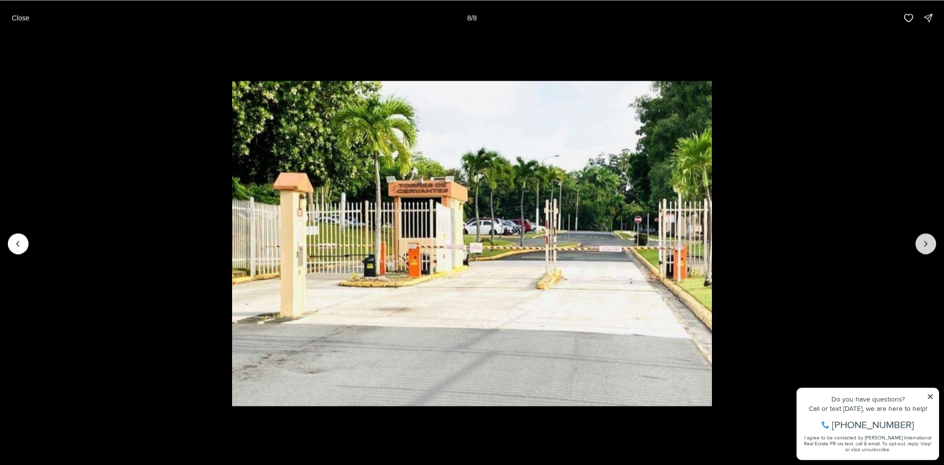
click at [926, 241] on div at bounding box center [926, 243] width 21 height 21
click at [923, 240] on div at bounding box center [926, 243] width 21 height 21
click at [928, 242] on div at bounding box center [926, 243] width 21 height 21
click at [926, 242] on div at bounding box center [926, 243] width 21 height 21
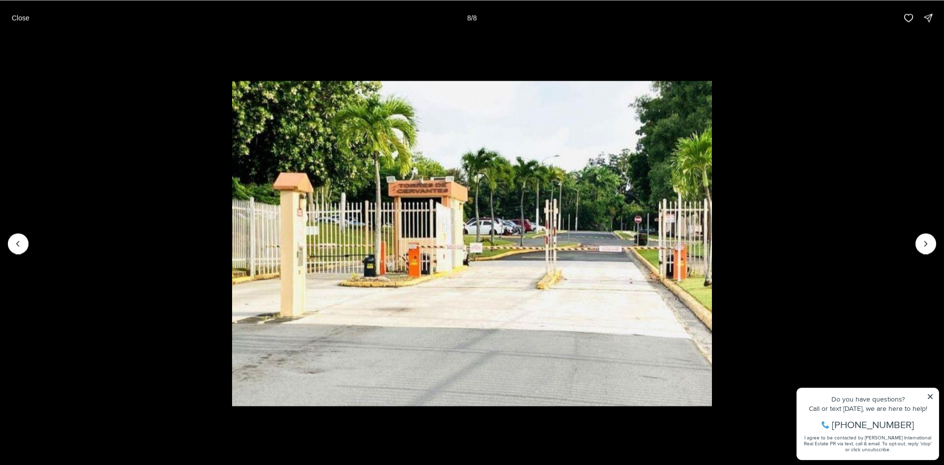
click at [920, 241] on div at bounding box center [926, 243] width 21 height 21
click at [17, 239] on icon "Previous slide" at bounding box center [18, 243] width 10 height 10
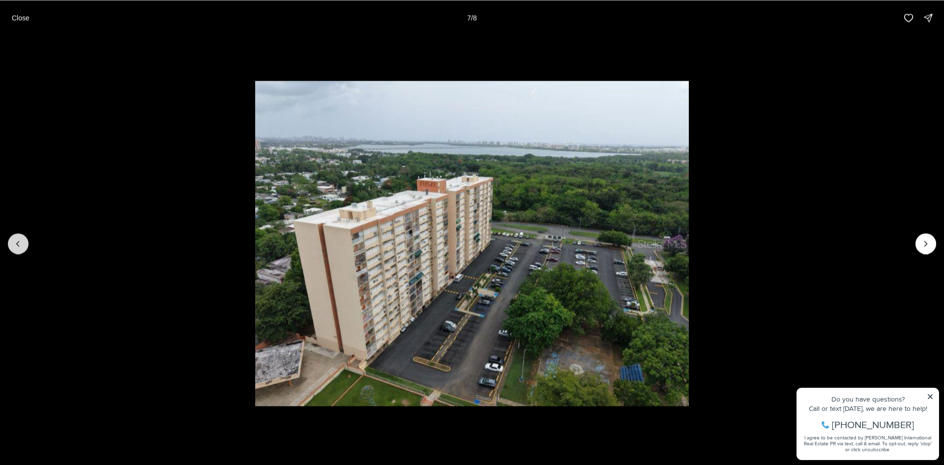
click at [17, 239] on icon "Previous slide" at bounding box center [18, 243] width 10 height 10
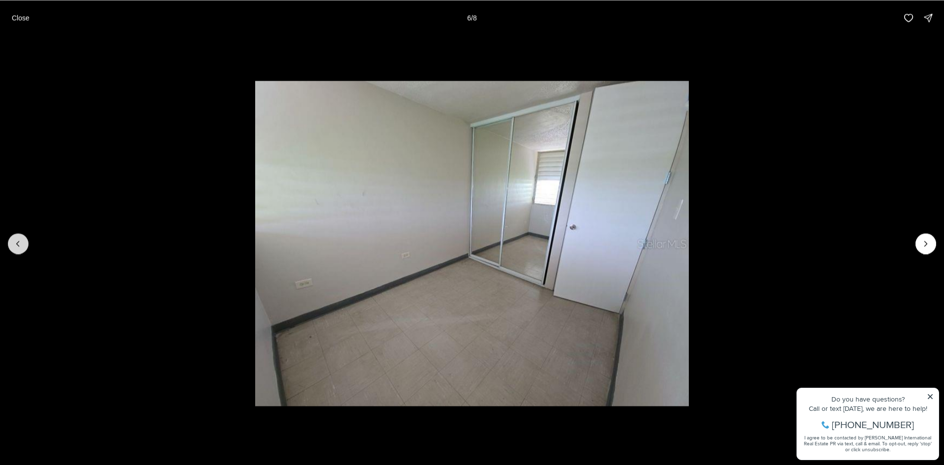
click at [17, 239] on icon "Previous slide" at bounding box center [18, 243] width 10 height 10
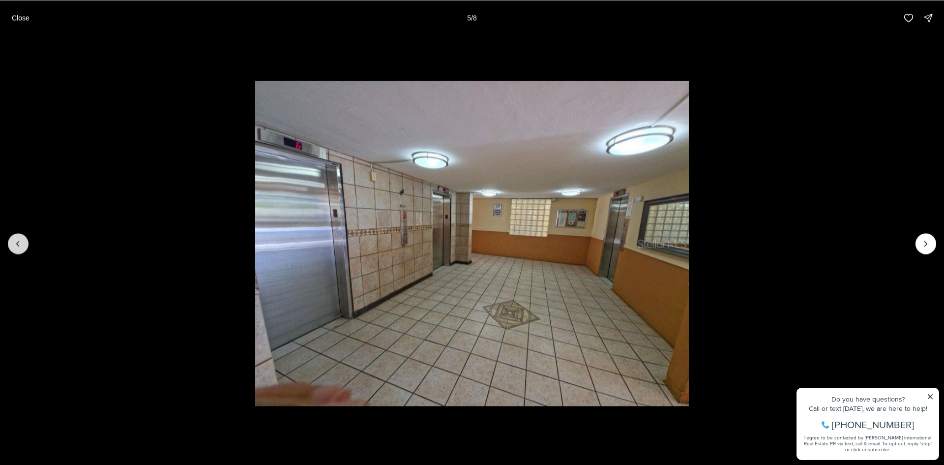
click at [17, 239] on icon "Previous slide" at bounding box center [18, 243] width 10 height 10
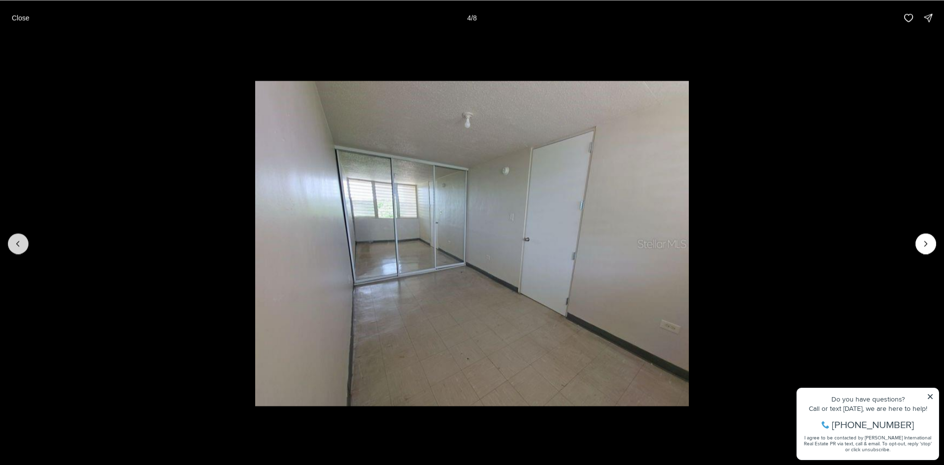
click at [17, 239] on icon "Previous slide" at bounding box center [18, 243] width 10 height 10
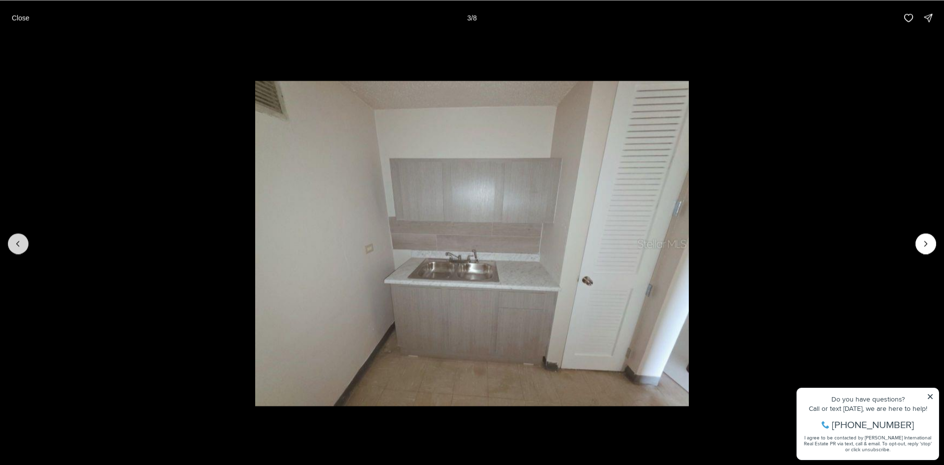
click at [17, 239] on icon "Previous slide" at bounding box center [18, 243] width 10 height 10
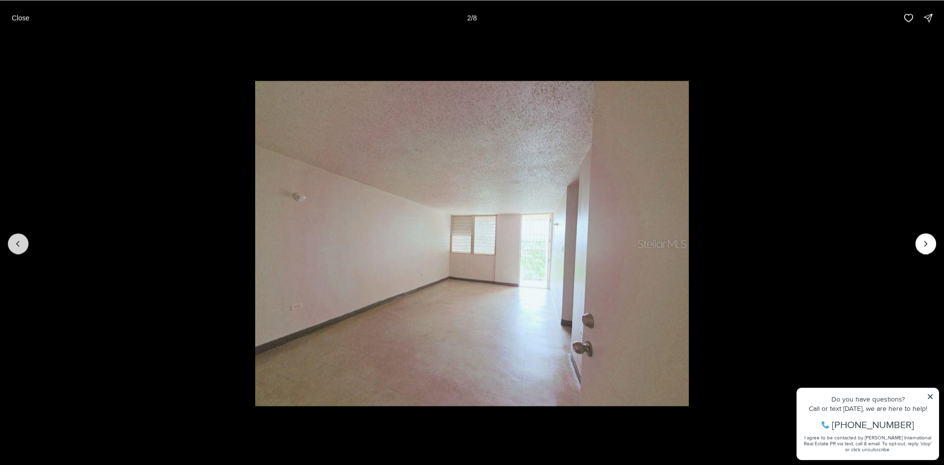
click at [17, 239] on icon "Previous slide" at bounding box center [18, 243] width 10 height 10
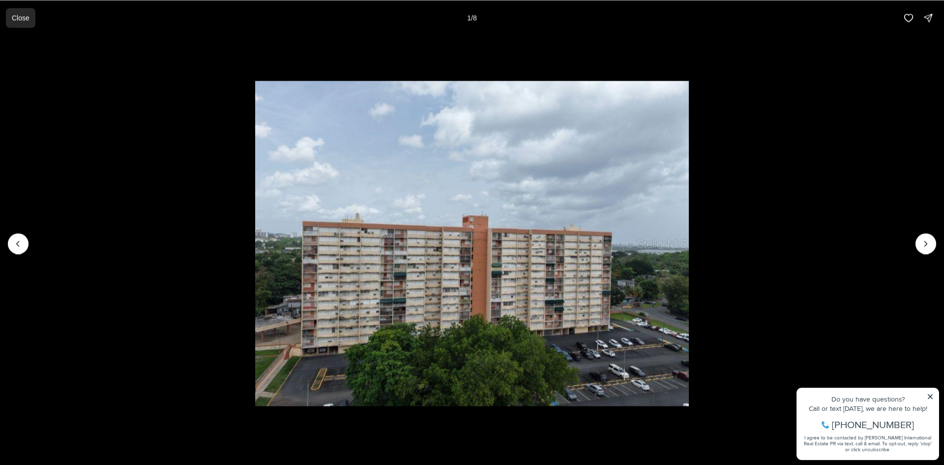
click at [23, 17] on p "Close" at bounding box center [21, 18] width 18 height 8
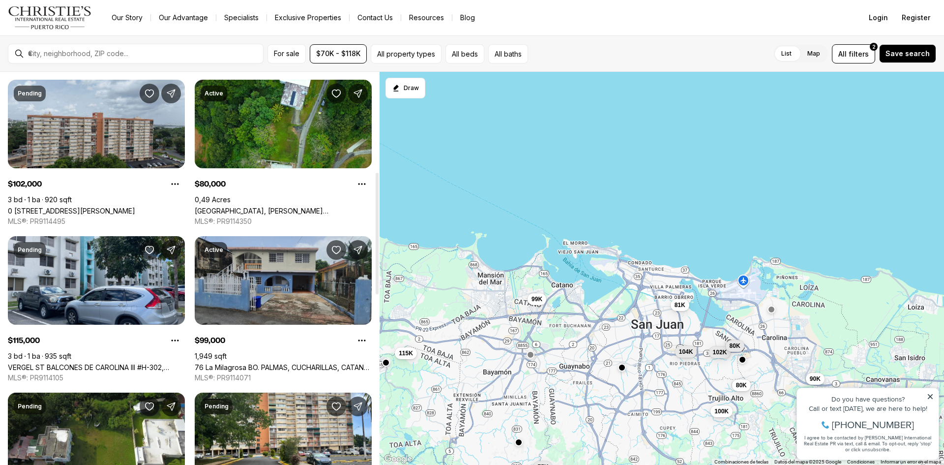
scroll to position [344, 0]
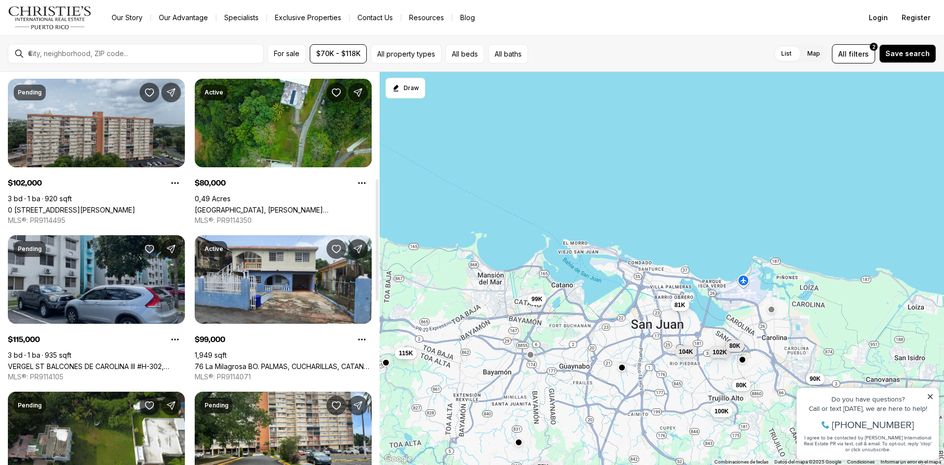
click at [59, 362] on link "VERGEL ST BALCONES DE CAROLINA III #H-302, CAROLINA [GEOGRAPHIC_DATA], 00987" at bounding box center [96, 366] width 177 height 8
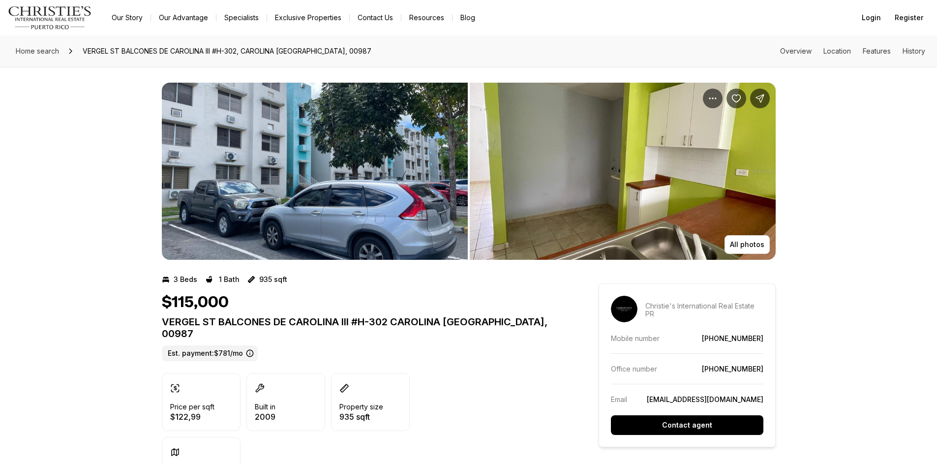
click at [611, 230] on img "View image gallery" at bounding box center [623, 171] width 306 height 177
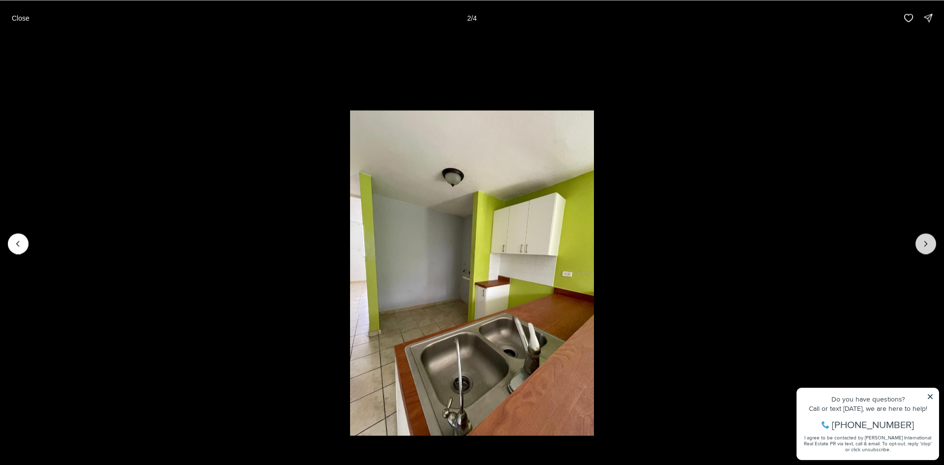
click at [926, 239] on icon "Next slide" at bounding box center [926, 243] width 10 height 10
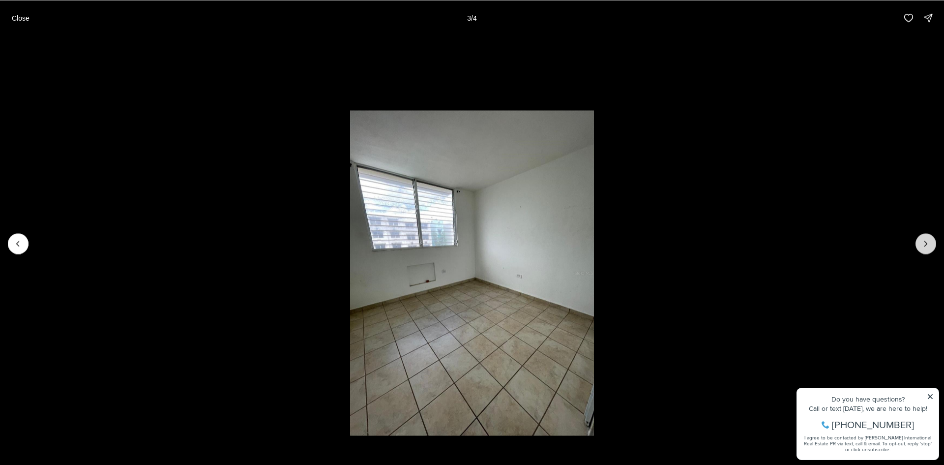
click at [925, 239] on icon "Next slide" at bounding box center [926, 243] width 10 height 10
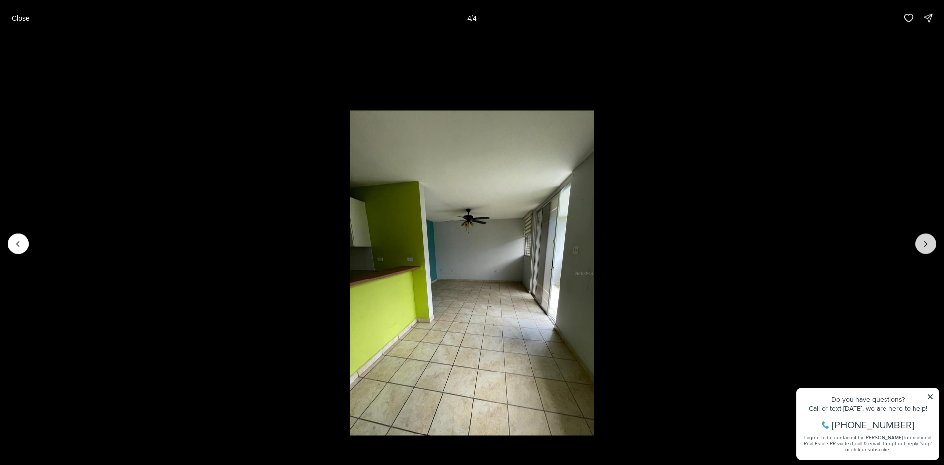
click at [924, 239] on div at bounding box center [926, 243] width 21 height 21
click at [922, 240] on div at bounding box center [926, 243] width 21 height 21
click at [926, 242] on div at bounding box center [926, 243] width 21 height 21
click at [923, 242] on div at bounding box center [926, 243] width 21 height 21
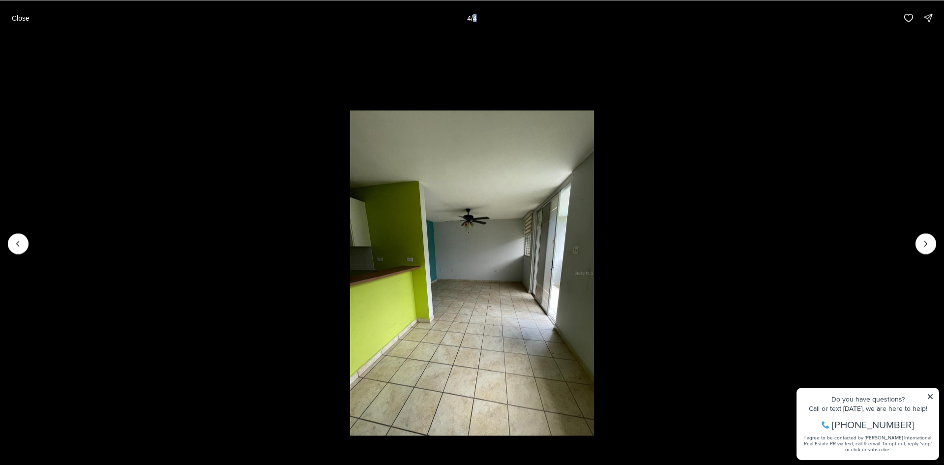
click at [923, 242] on div at bounding box center [926, 243] width 21 height 21
click at [17, 239] on icon "Previous slide" at bounding box center [18, 243] width 10 height 10
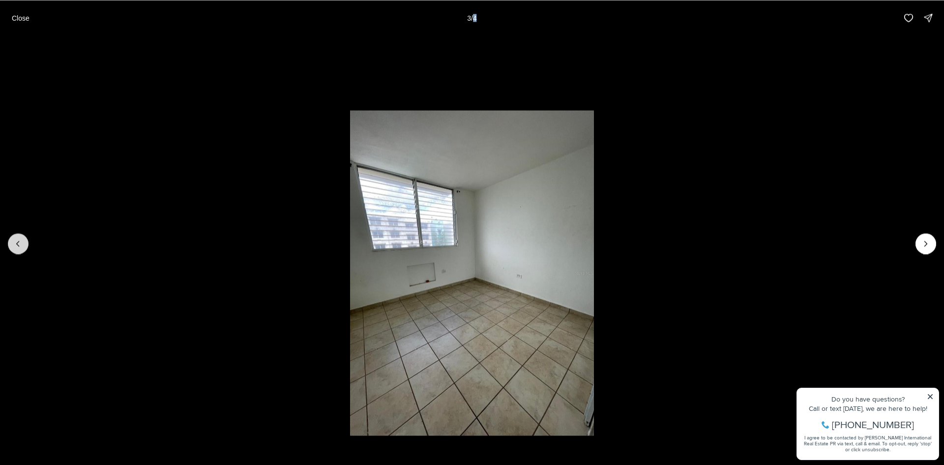
click at [17, 239] on icon "Previous slide" at bounding box center [18, 243] width 10 height 10
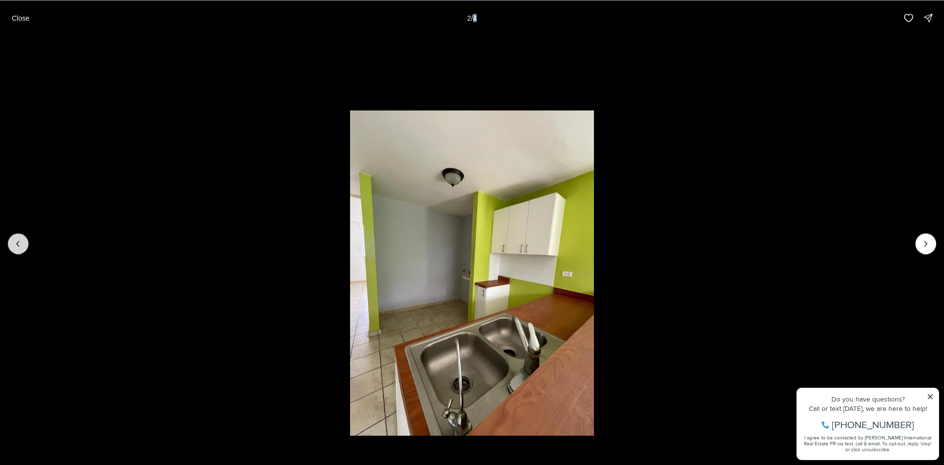
click at [17, 239] on icon "Previous slide" at bounding box center [18, 243] width 10 height 10
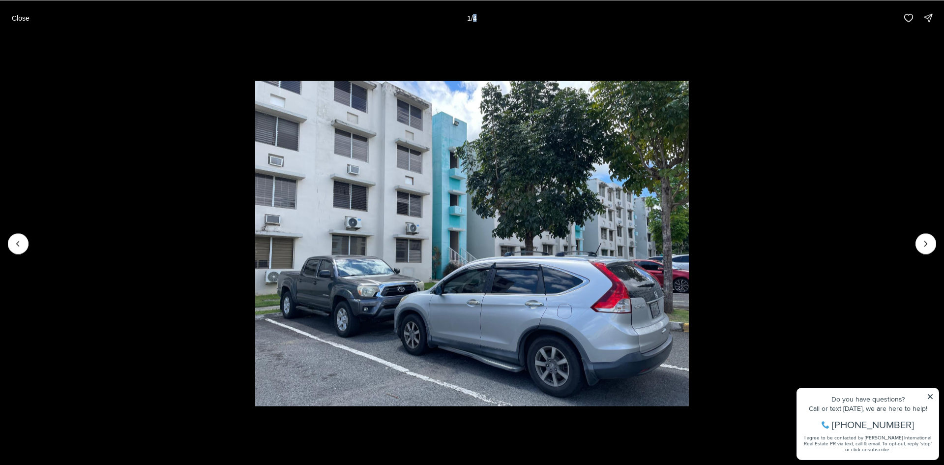
click at [19, 18] on p "Close" at bounding box center [21, 18] width 18 height 8
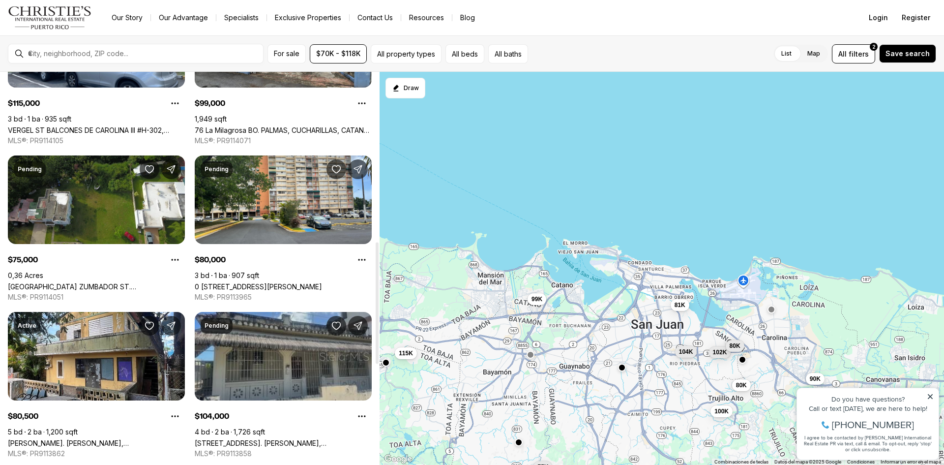
scroll to position [639, 0]
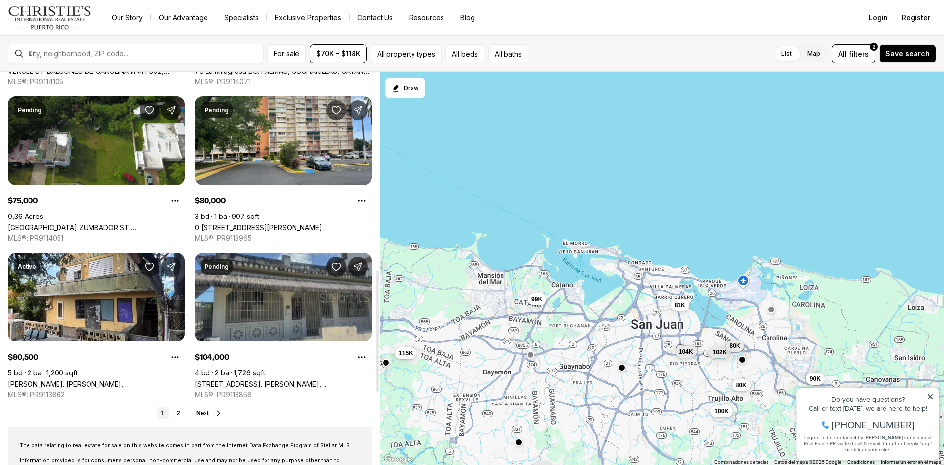
click at [248, 380] on link "[STREET_ADDRESS]. [PERSON_NAME], [GEOGRAPHIC_DATA][PERSON_NAME], 00923" at bounding box center [283, 384] width 177 height 8
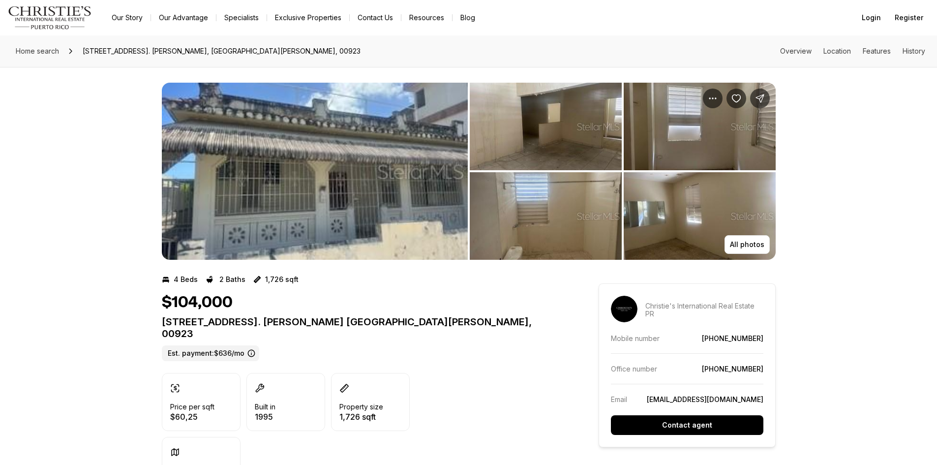
click at [730, 166] on img "View image gallery" at bounding box center [699, 127] width 152 height 88
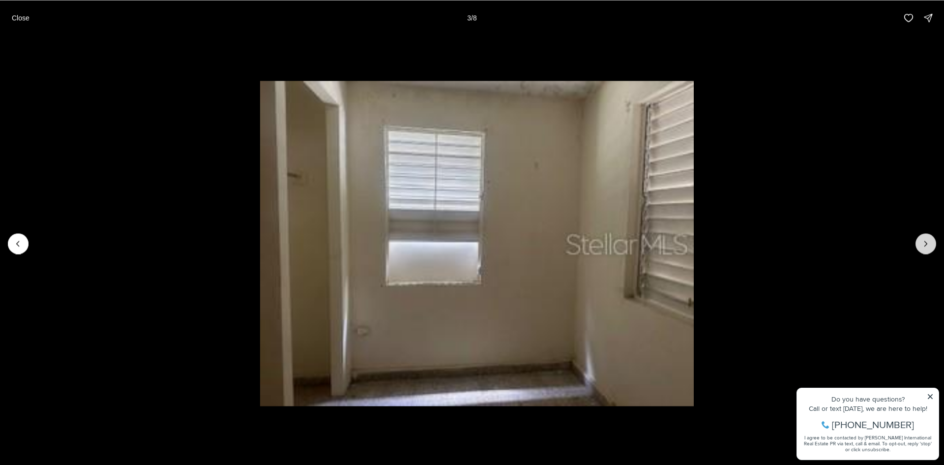
click at [921, 242] on icon "Next slide" at bounding box center [926, 243] width 10 height 10
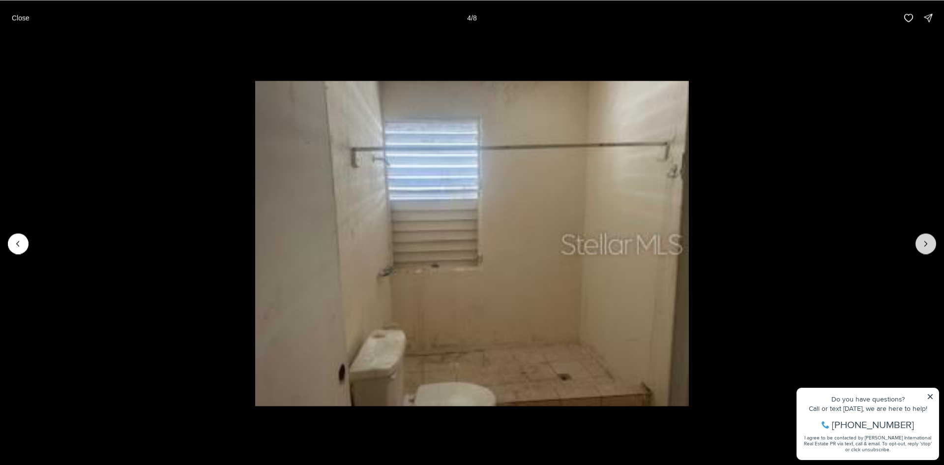
click at [921, 242] on icon "Next slide" at bounding box center [926, 243] width 10 height 10
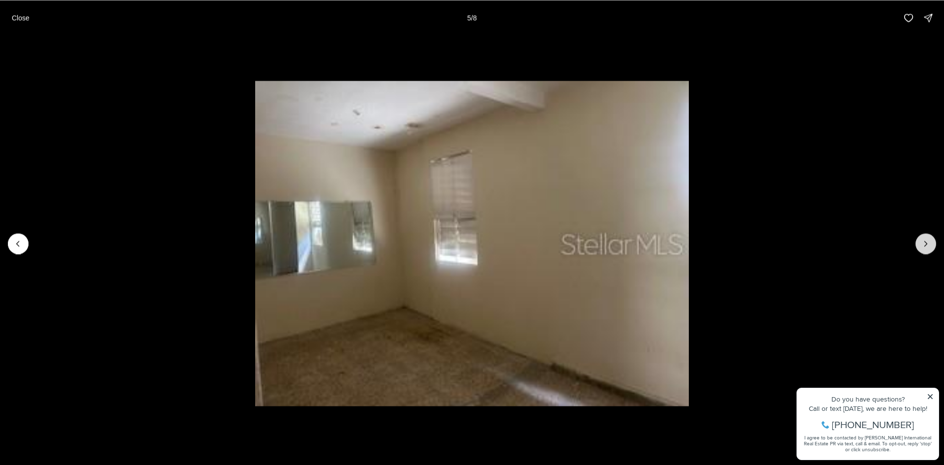
click at [921, 242] on icon "Next slide" at bounding box center [926, 243] width 10 height 10
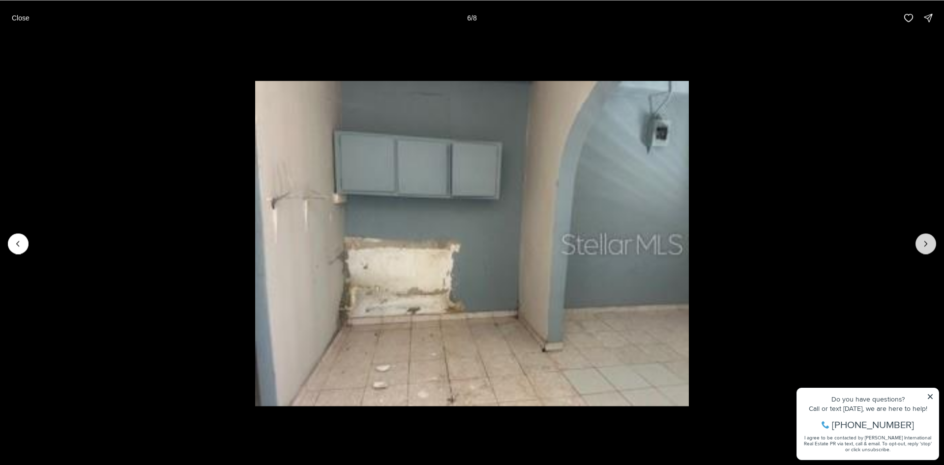
click at [921, 242] on icon "Next slide" at bounding box center [926, 243] width 10 height 10
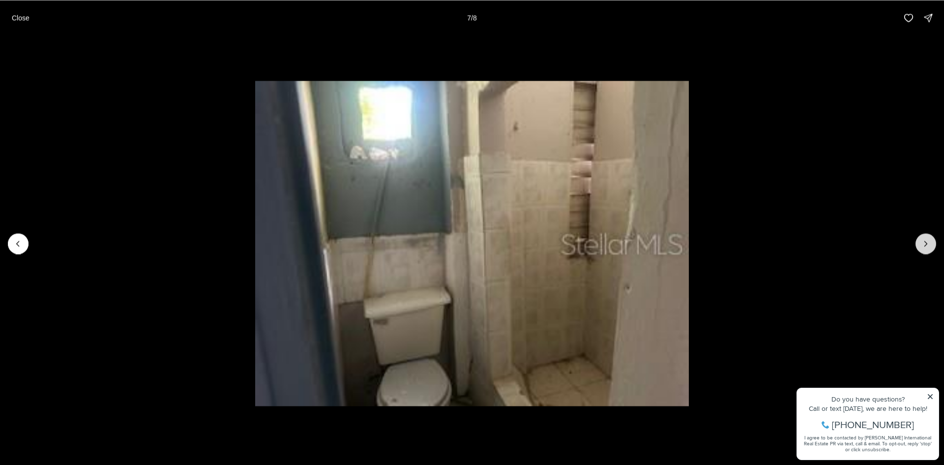
click at [921, 242] on icon "Next slide" at bounding box center [926, 243] width 10 height 10
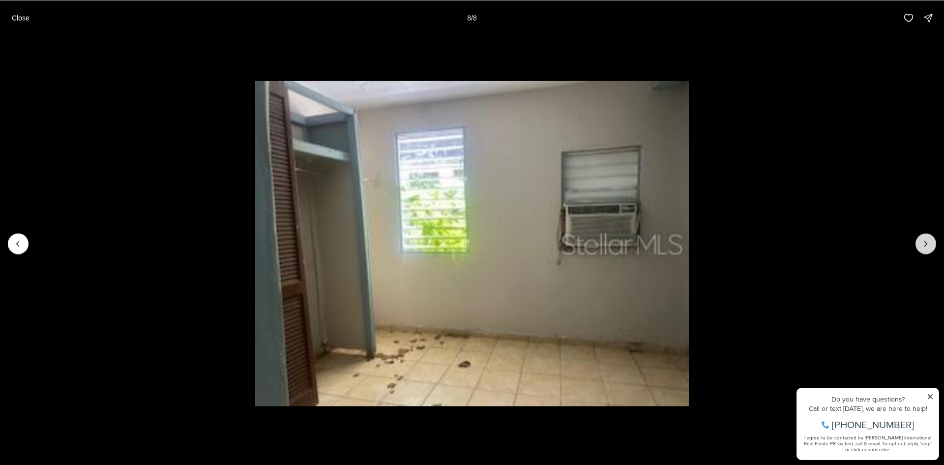
click at [921, 242] on div at bounding box center [926, 243] width 21 height 21
click at [921, 244] on div at bounding box center [926, 243] width 21 height 21
click at [921, 242] on div at bounding box center [926, 243] width 21 height 21
click at [22, 17] on p "Close" at bounding box center [21, 18] width 18 height 8
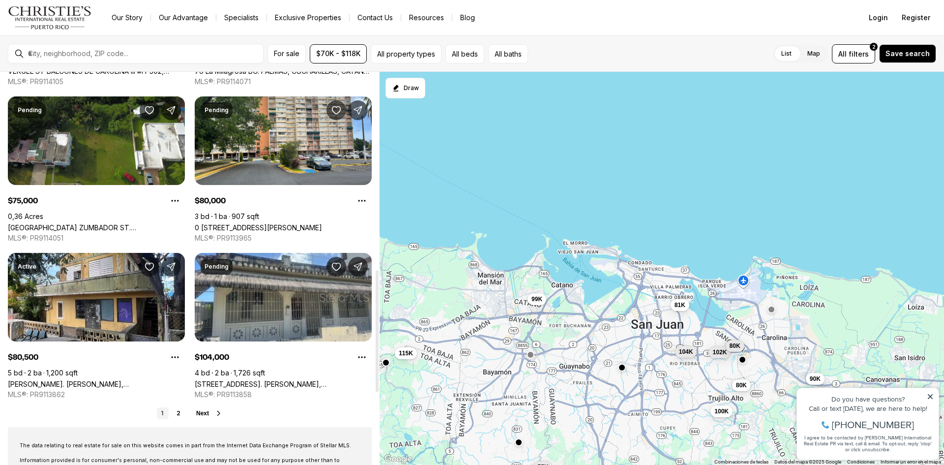
click at [200, 410] on span "Next" at bounding box center [202, 413] width 13 height 7
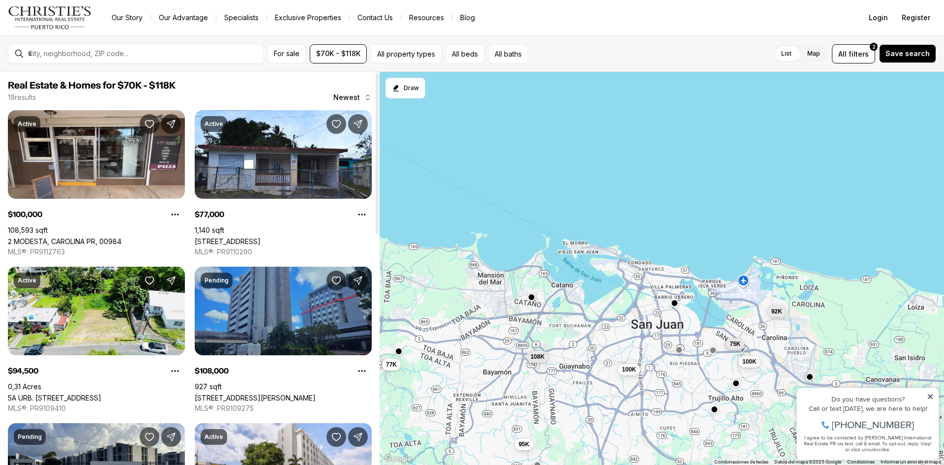
scroll to position [49, 0]
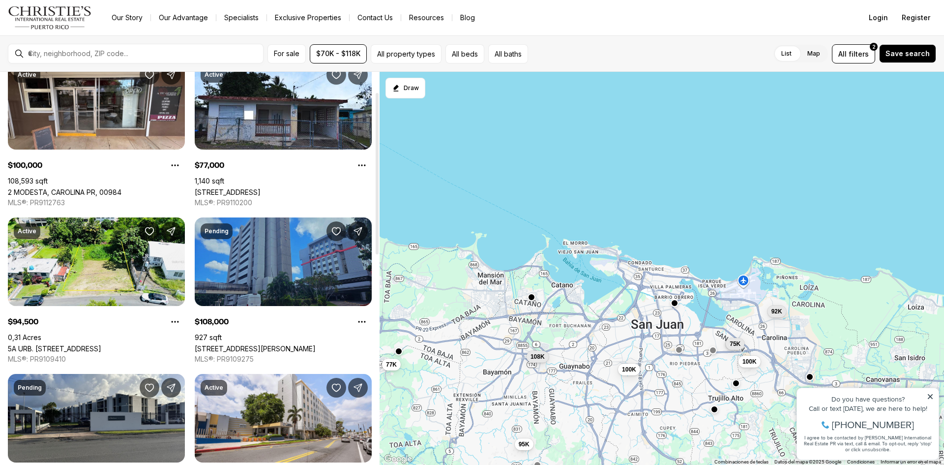
click at [273, 344] on link "[STREET_ADDRESS][PERSON_NAME]" at bounding box center [255, 348] width 121 height 8
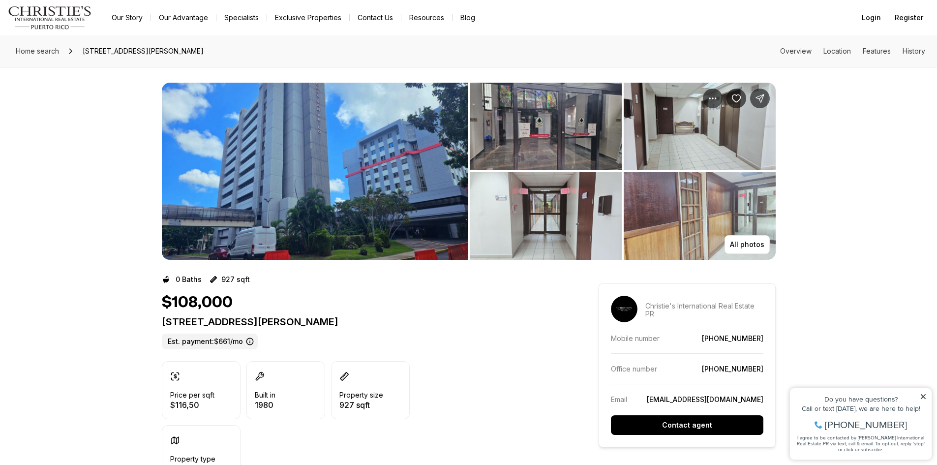
click at [565, 125] on img "View image gallery" at bounding box center [546, 127] width 152 height 88
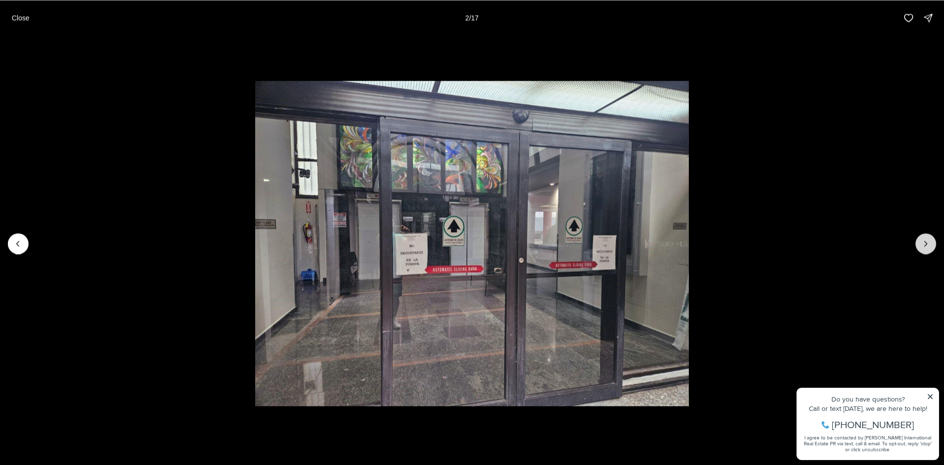
click at [925, 239] on icon "Next slide" at bounding box center [926, 243] width 10 height 10
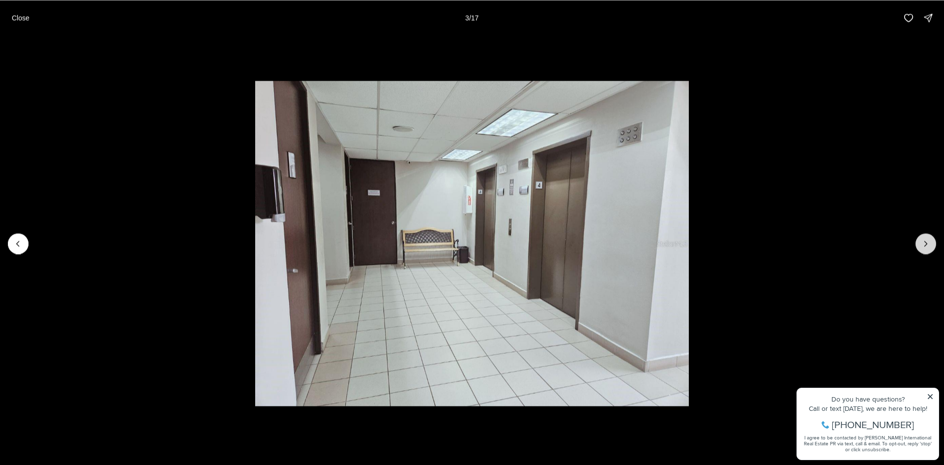
click at [925, 239] on icon "Next slide" at bounding box center [926, 243] width 10 height 10
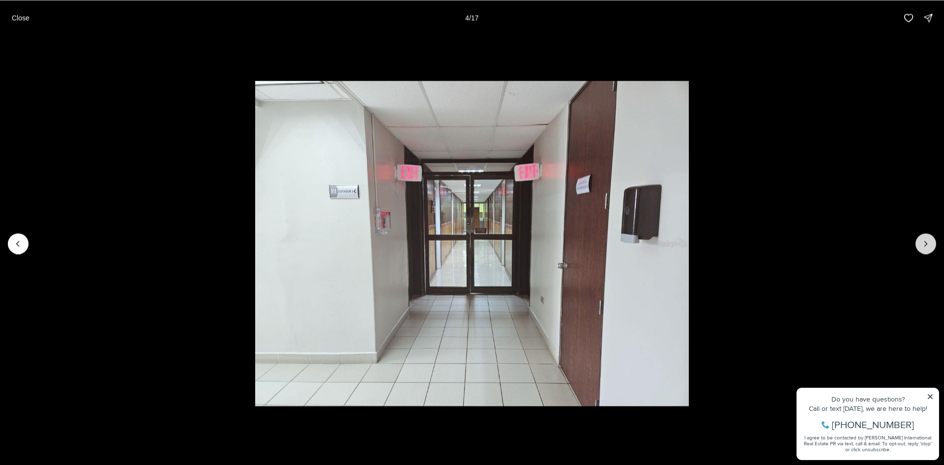
click at [925, 239] on icon "Next slide" at bounding box center [926, 243] width 10 height 10
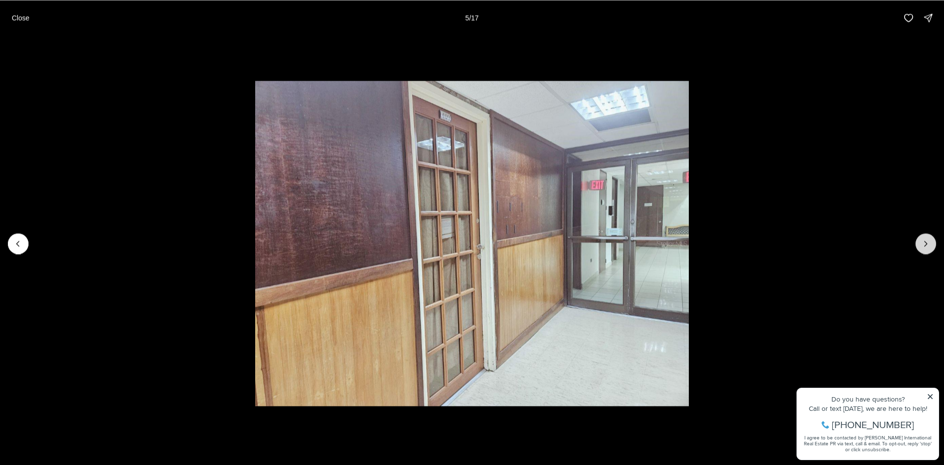
click at [925, 239] on icon "Next slide" at bounding box center [926, 243] width 10 height 10
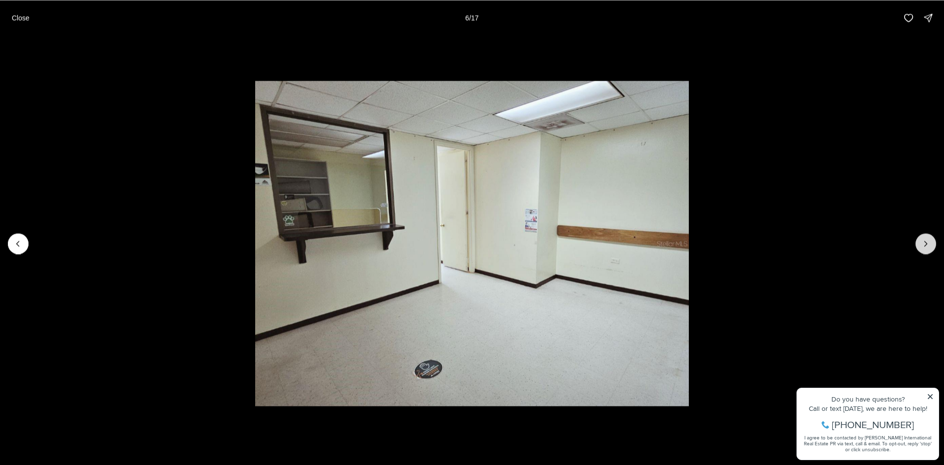
click at [925, 239] on icon "Next slide" at bounding box center [926, 243] width 10 height 10
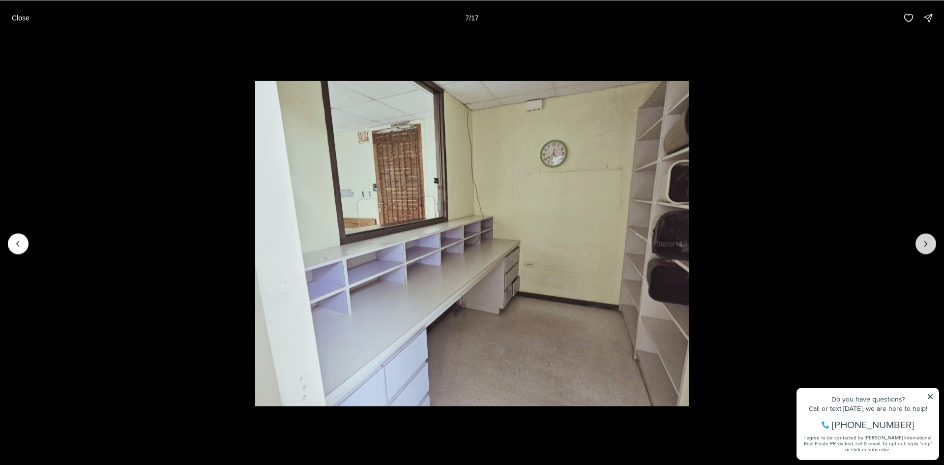
click at [925, 239] on icon "Next slide" at bounding box center [926, 243] width 10 height 10
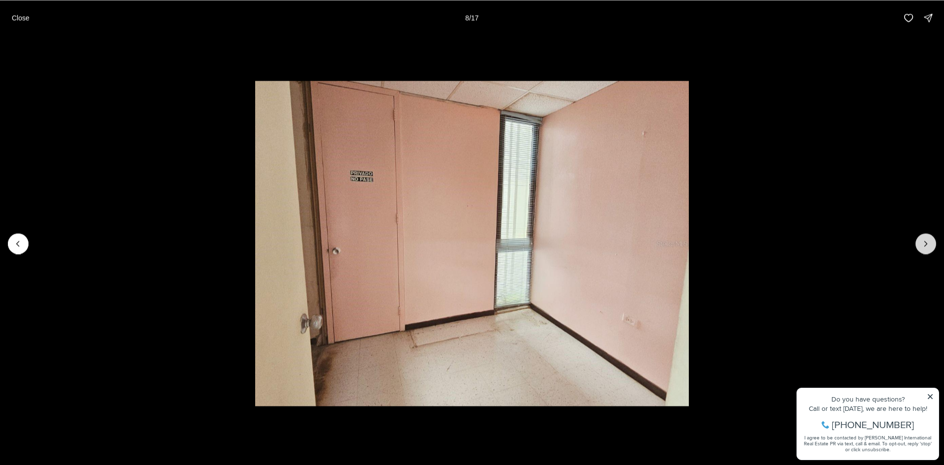
click at [925, 239] on icon "Next slide" at bounding box center [926, 243] width 10 height 10
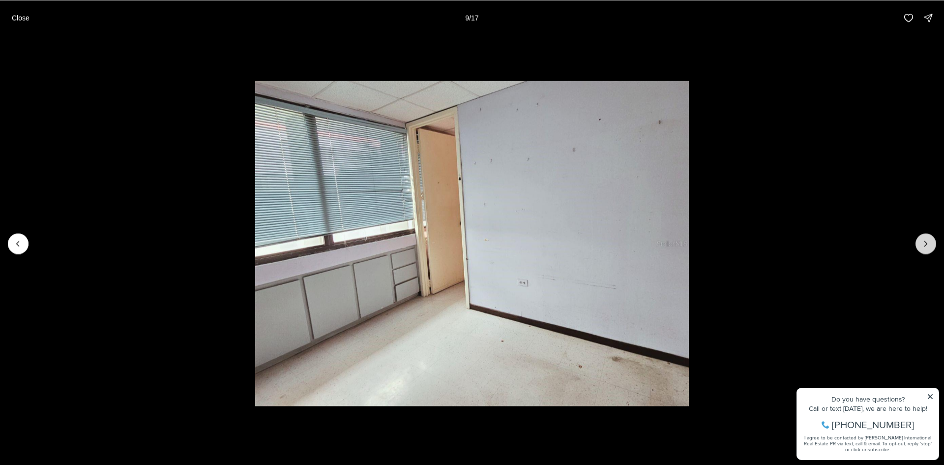
click at [925, 239] on icon "Next slide" at bounding box center [926, 243] width 10 height 10
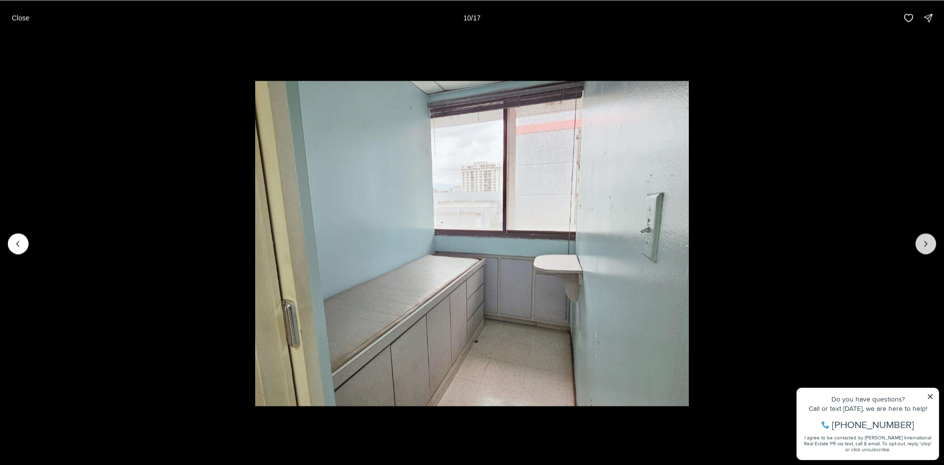
click at [925, 239] on icon "Next slide" at bounding box center [926, 243] width 10 height 10
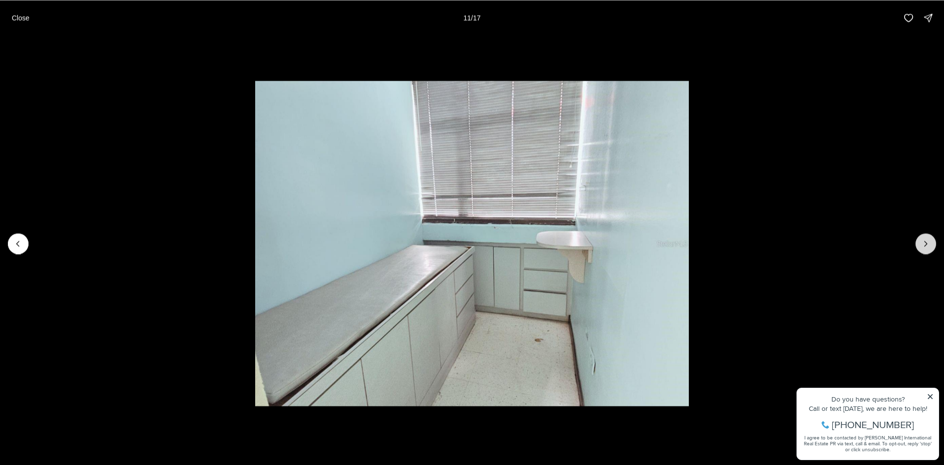
click at [925, 239] on icon "Next slide" at bounding box center [926, 243] width 10 height 10
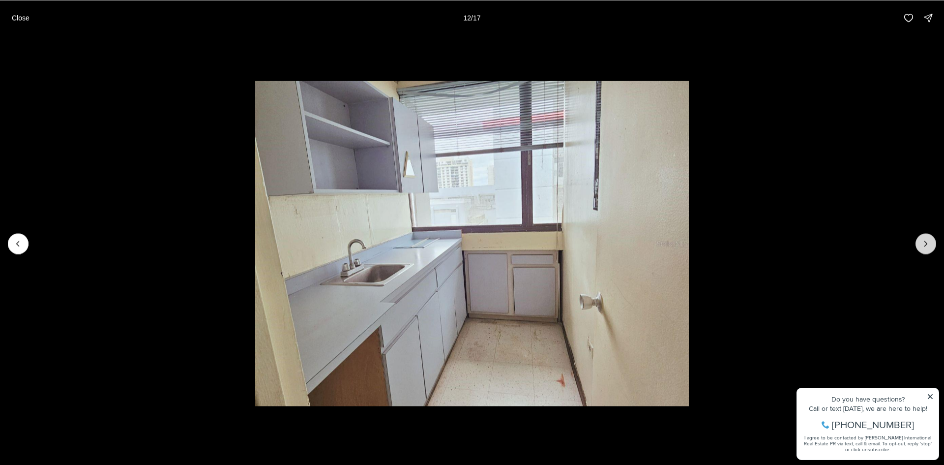
click at [925, 239] on icon "Next slide" at bounding box center [926, 243] width 10 height 10
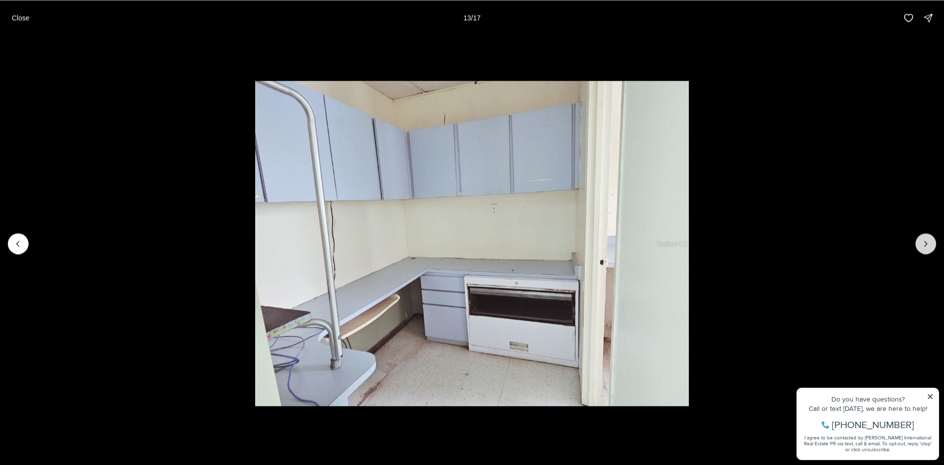
click at [925, 239] on icon "Next slide" at bounding box center [926, 243] width 10 height 10
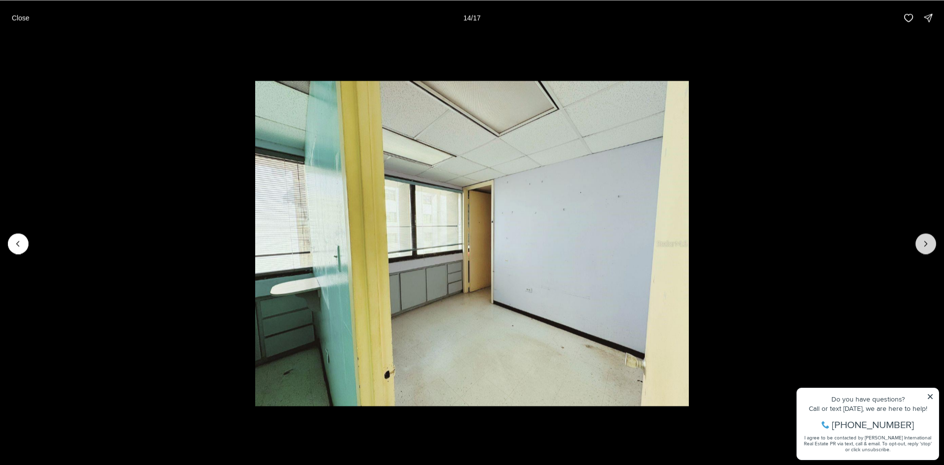
click at [925, 239] on icon "Next slide" at bounding box center [926, 243] width 10 height 10
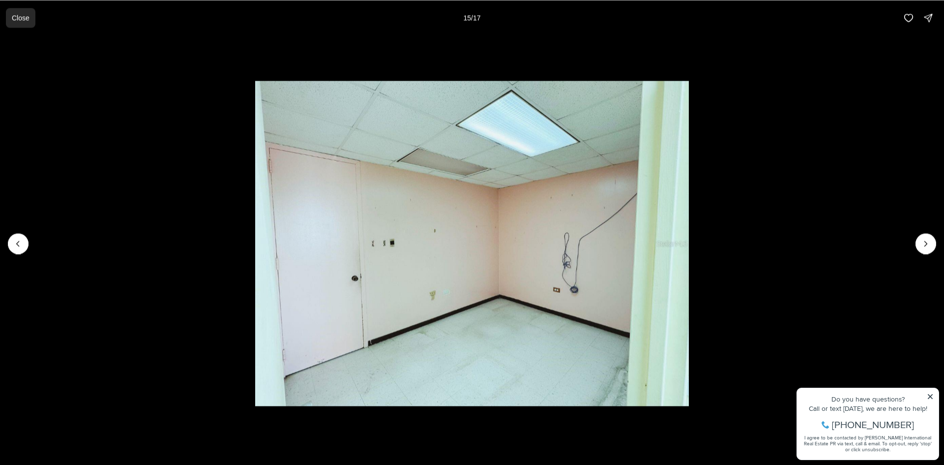
click at [32, 21] on button "Close" at bounding box center [21, 18] width 30 height 20
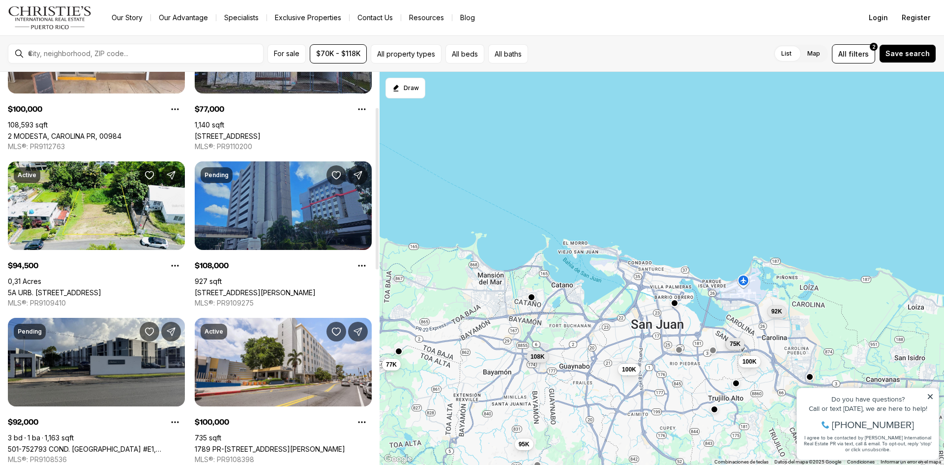
scroll to position [148, 0]
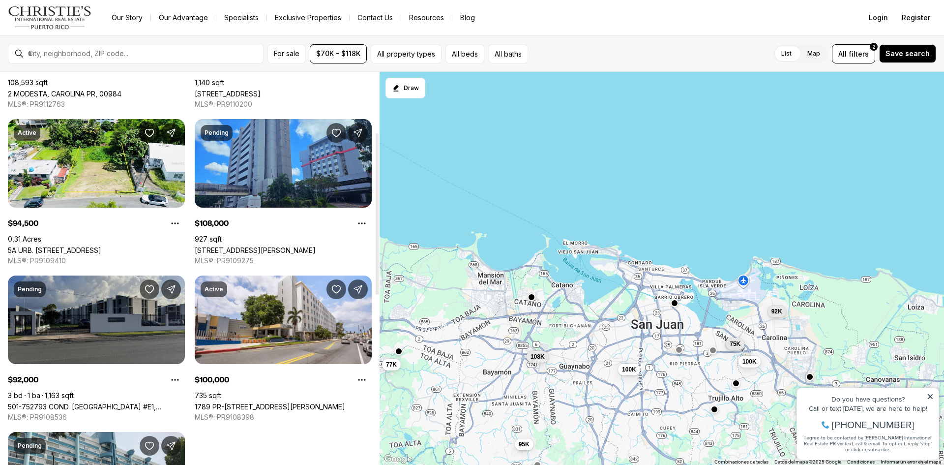
click at [85, 402] on link "501-752793 COND. PONTEZUELA #E1, CAROLINA PR, 00985" at bounding box center [96, 406] width 177 height 8
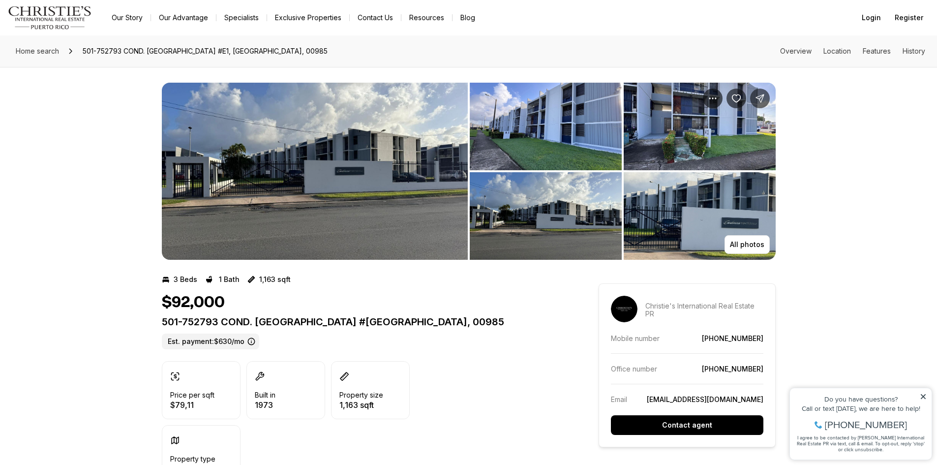
click at [504, 126] on img "View image gallery" at bounding box center [546, 127] width 152 height 88
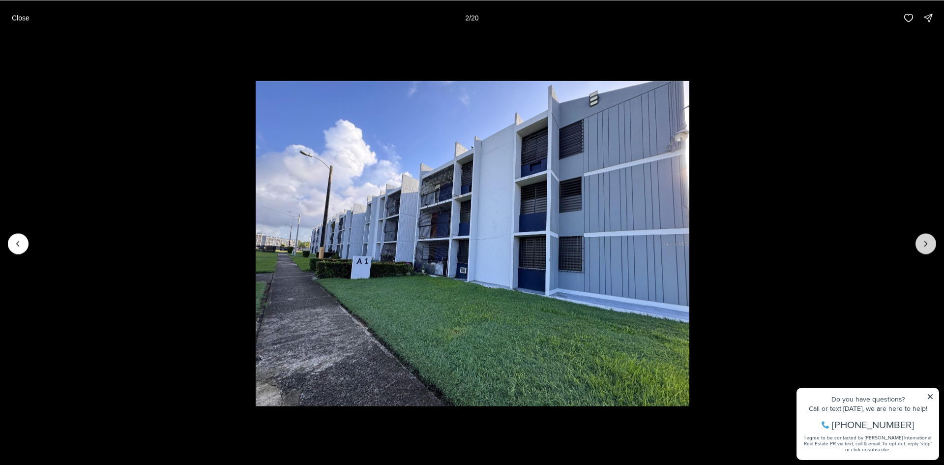
click at [927, 241] on icon "Next slide" at bounding box center [926, 243] width 10 height 10
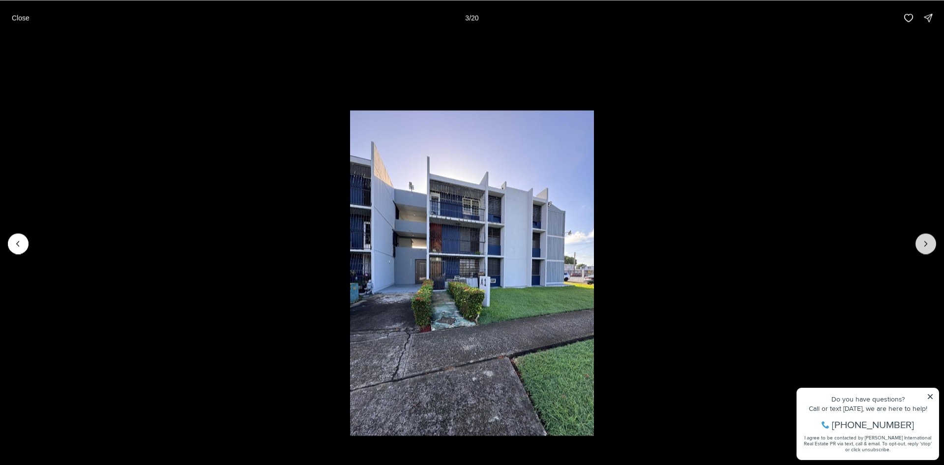
click at [927, 241] on icon "Next slide" at bounding box center [926, 243] width 10 height 10
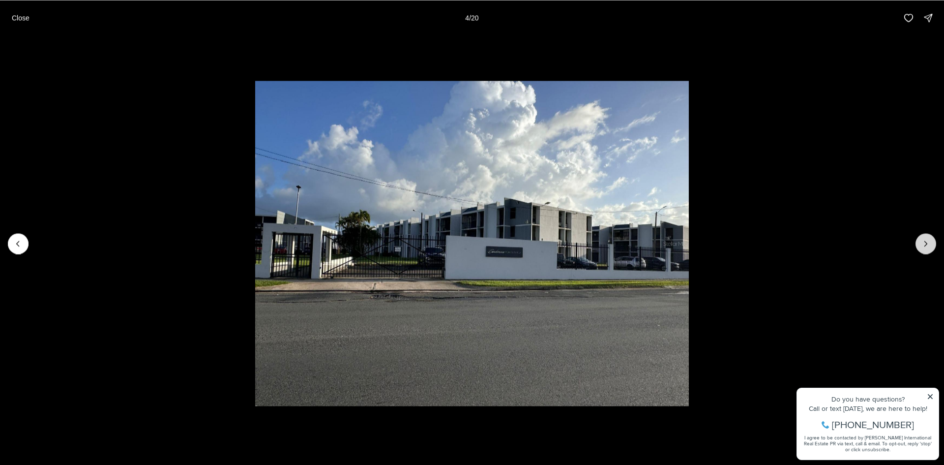
click at [927, 241] on icon "Next slide" at bounding box center [926, 243] width 10 height 10
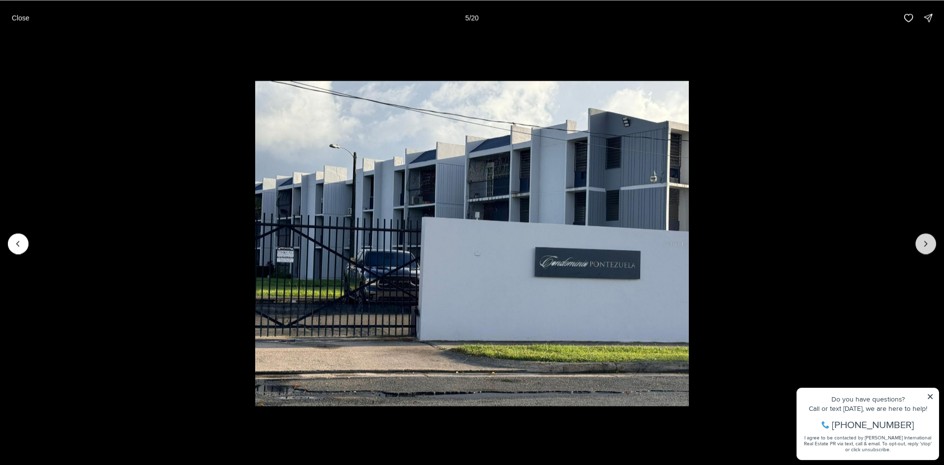
click at [927, 241] on icon "Next slide" at bounding box center [926, 243] width 10 height 10
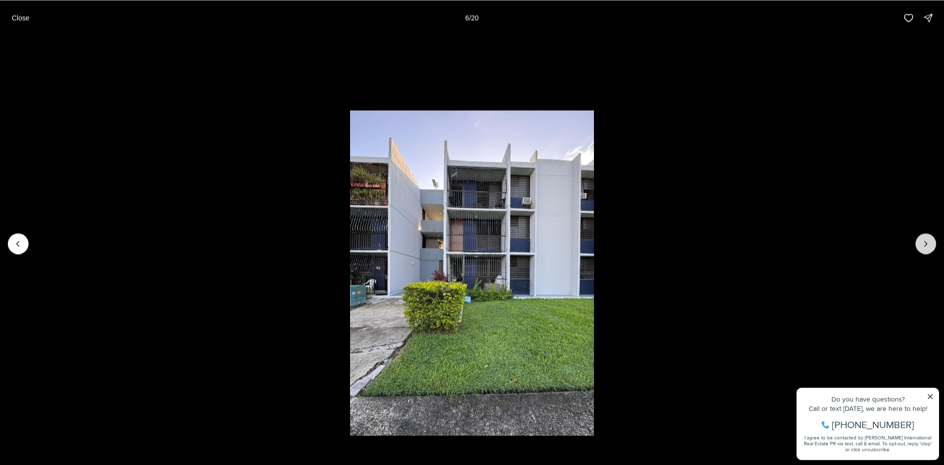
click at [927, 241] on icon "Next slide" at bounding box center [926, 243] width 10 height 10
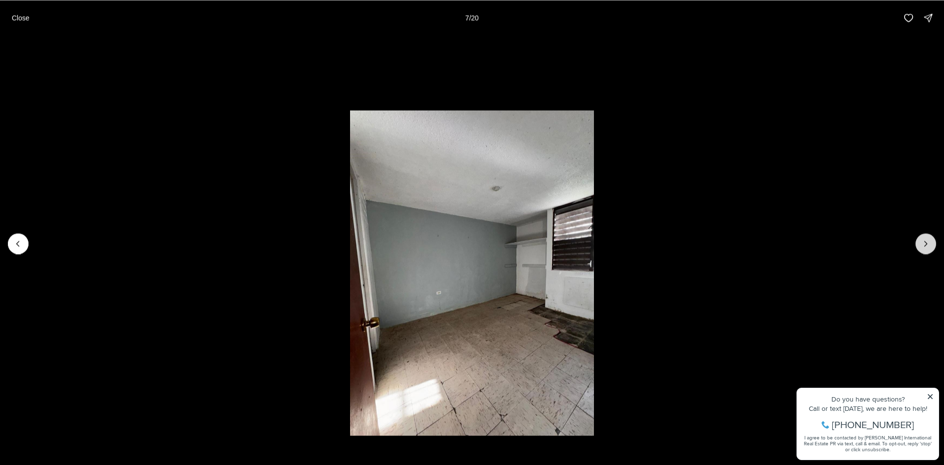
click at [927, 241] on icon "Next slide" at bounding box center [926, 243] width 10 height 10
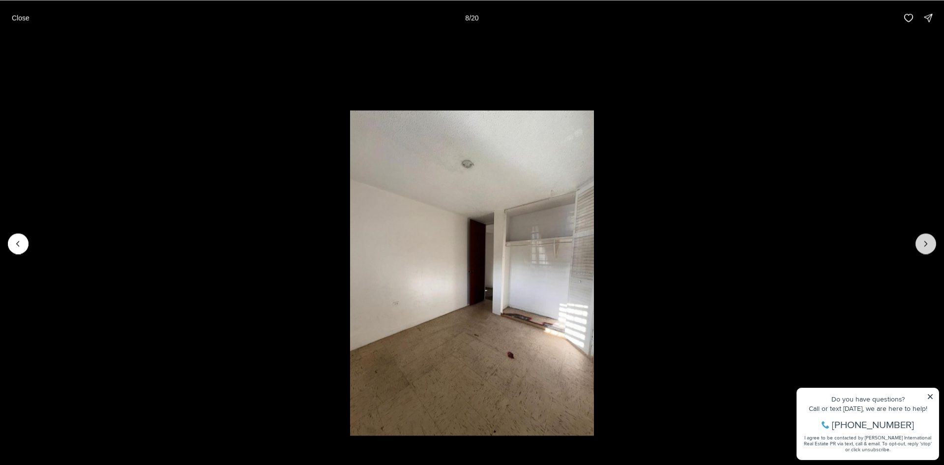
click at [927, 241] on icon "Next slide" at bounding box center [926, 243] width 10 height 10
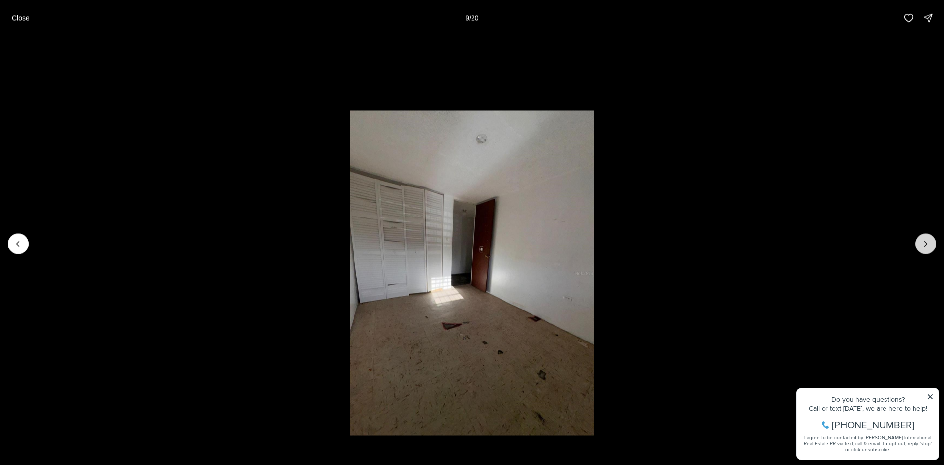
click at [927, 241] on icon "Next slide" at bounding box center [926, 243] width 10 height 10
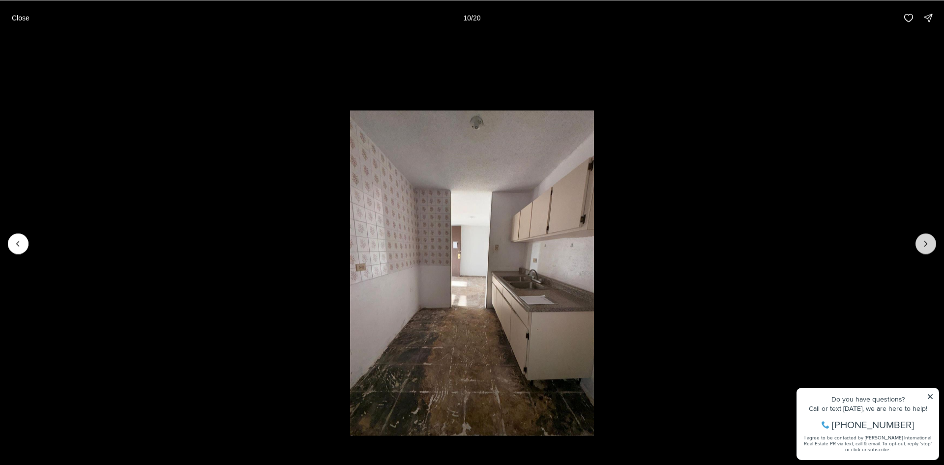
click at [927, 241] on icon "Next slide" at bounding box center [926, 243] width 10 height 10
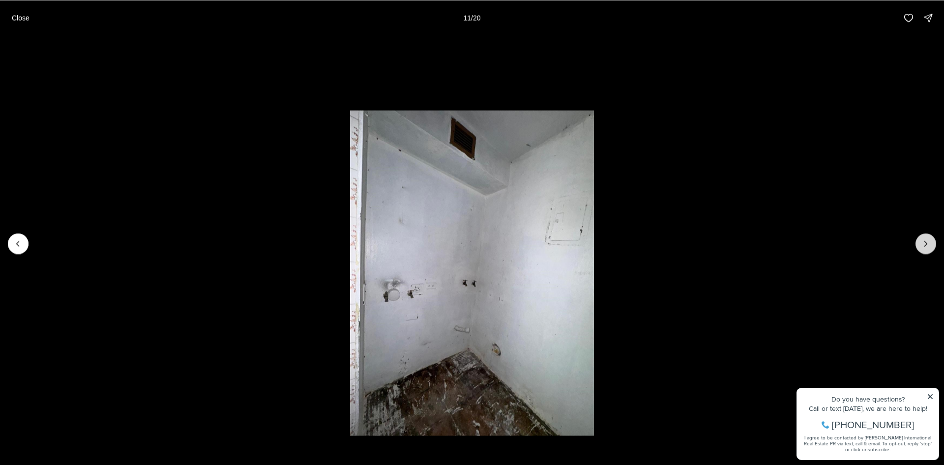
click at [927, 241] on icon "Next slide" at bounding box center [926, 243] width 10 height 10
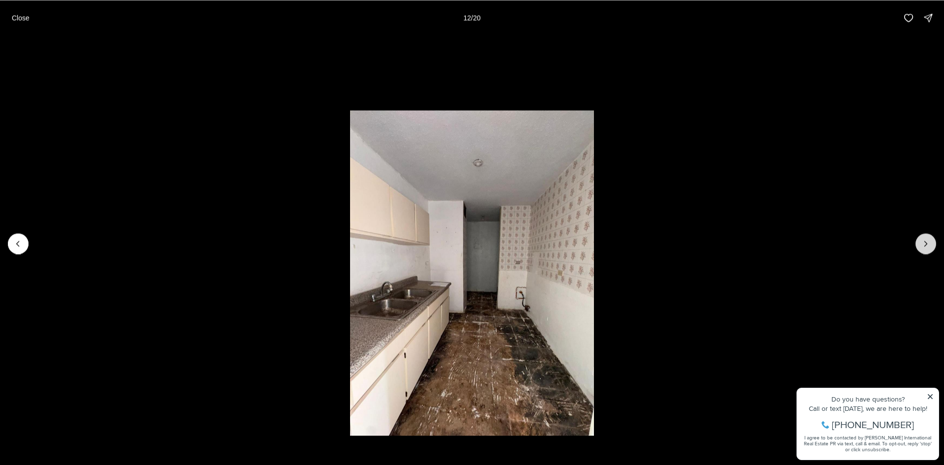
click at [927, 241] on icon "Next slide" at bounding box center [926, 243] width 10 height 10
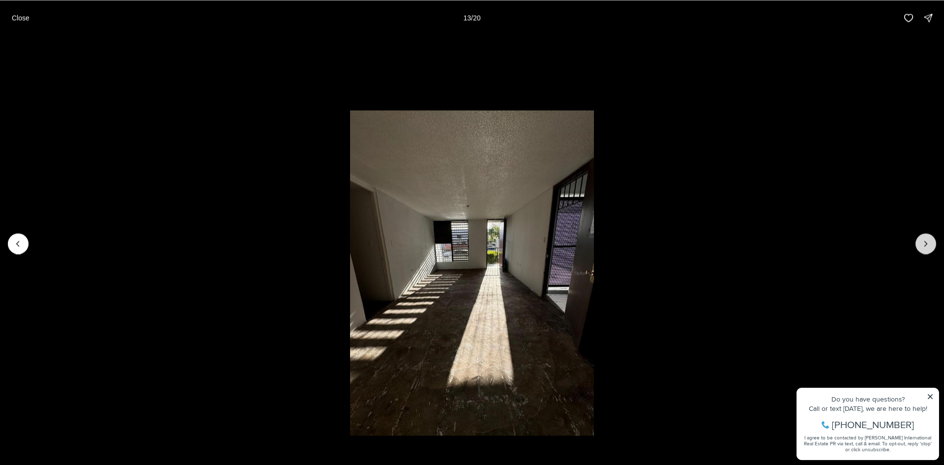
click at [927, 241] on icon "Next slide" at bounding box center [926, 243] width 10 height 10
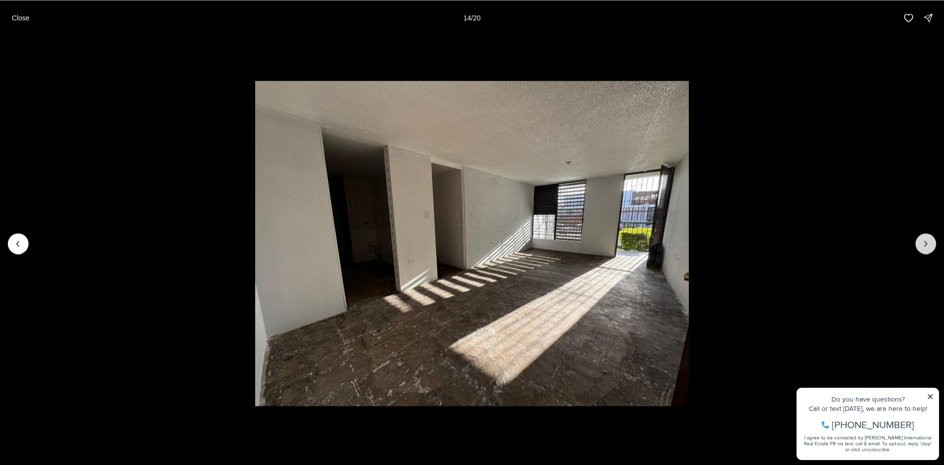
click at [927, 241] on icon "Next slide" at bounding box center [926, 243] width 10 height 10
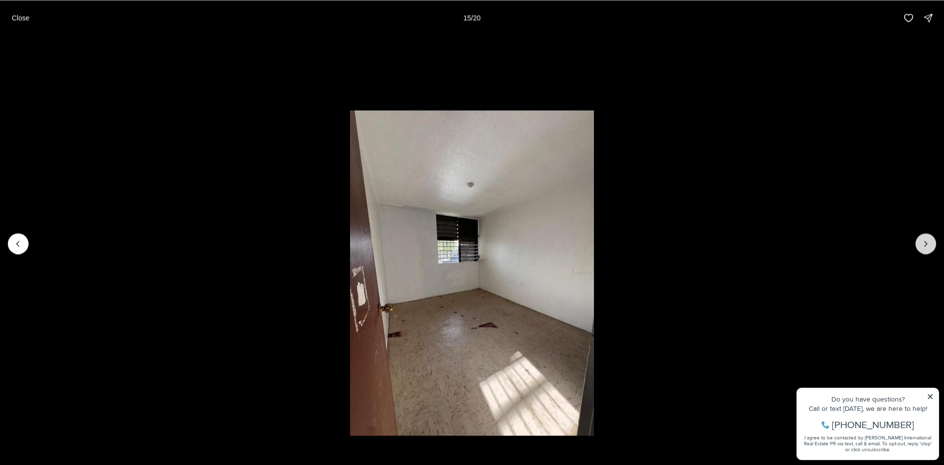
click at [927, 241] on icon "Next slide" at bounding box center [926, 243] width 10 height 10
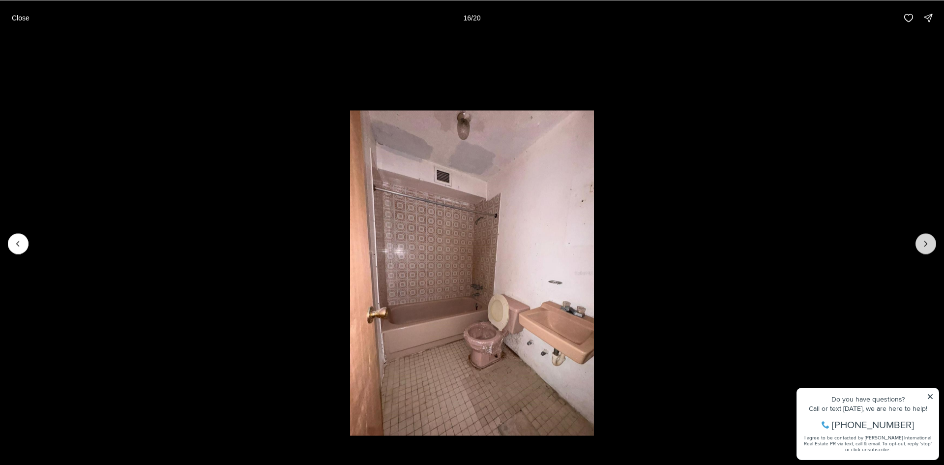
click at [927, 241] on icon "Next slide" at bounding box center [926, 243] width 10 height 10
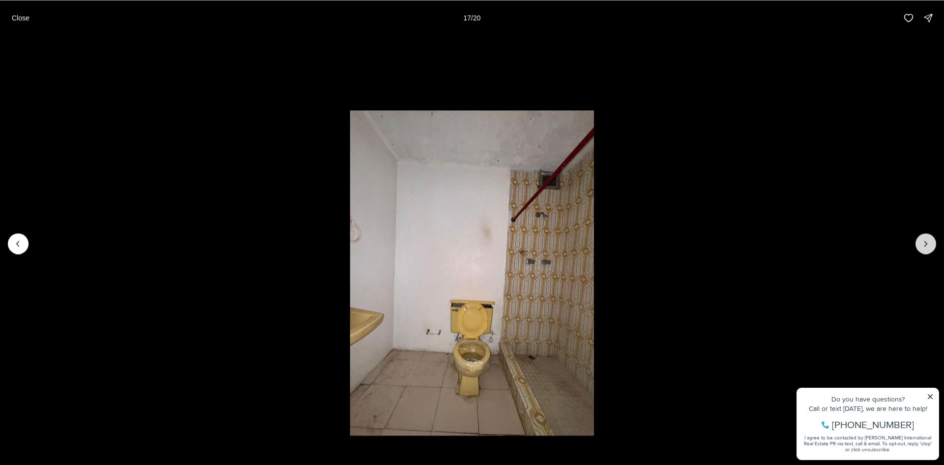
click at [927, 241] on icon "Next slide" at bounding box center [926, 243] width 10 height 10
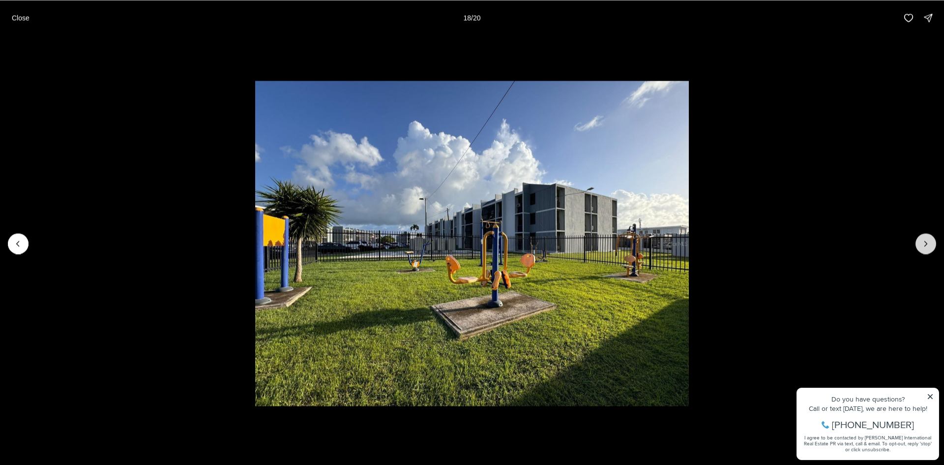
click at [927, 241] on icon "Next slide" at bounding box center [926, 243] width 10 height 10
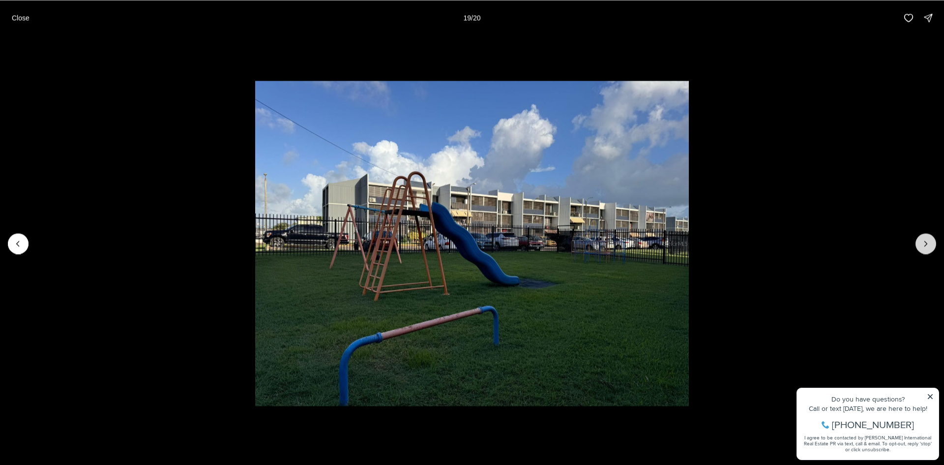
click at [927, 241] on icon "Next slide" at bounding box center [926, 243] width 10 height 10
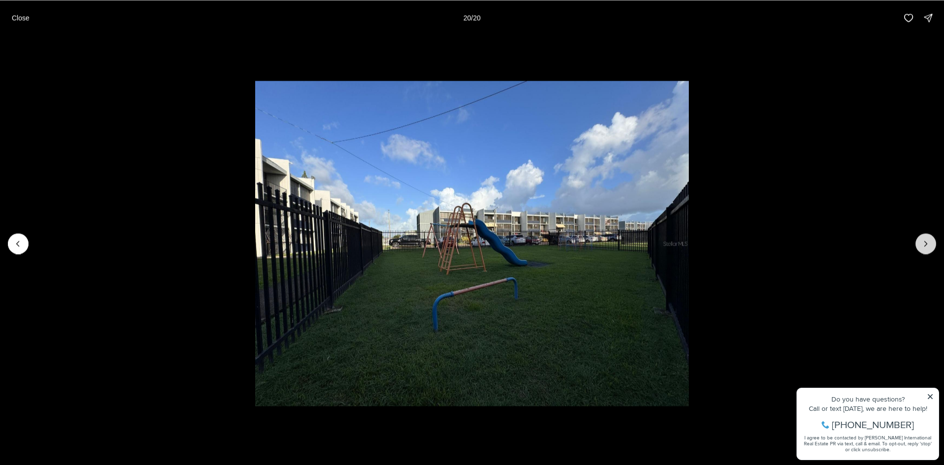
click at [927, 241] on div at bounding box center [926, 243] width 21 height 21
click at [921, 242] on div at bounding box center [926, 243] width 21 height 21
click at [21, 14] on p "Close" at bounding box center [21, 18] width 18 height 8
